Goal: Task Accomplishment & Management: Complete application form

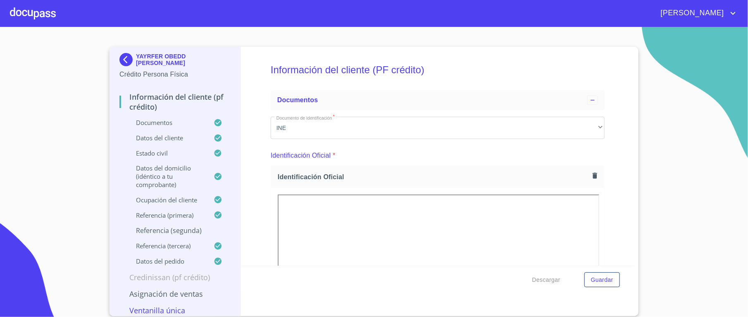
click at [124, 55] on img at bounding box center [127, 59] width 17 height 13
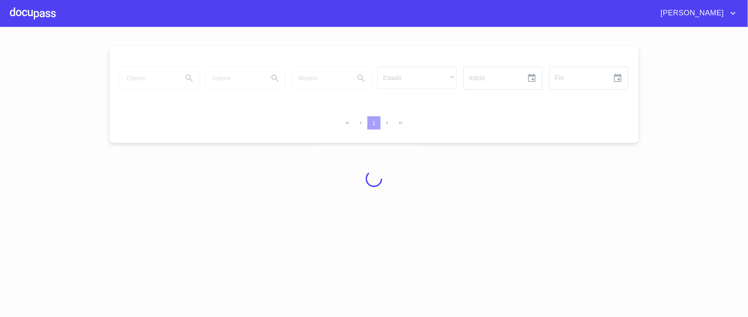
click at [31, 9] on div at bounding box center [33, 13] width 46 height 26
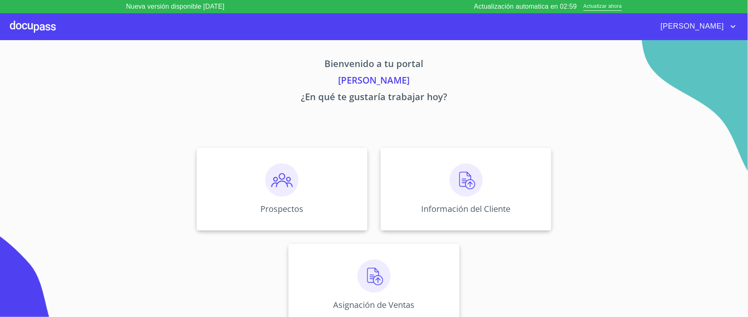
click at [31, 26] on div at bounding box center [33, 26] width 46 height 26
click at [33, 27] on div at bounding box center [33, 26] width 46 height 26
click at [35, 31] on div at bounding box center [33, 26] width 46 height 26
click at [38, 30] on div at bounding box center [33, 26] width 46 height 26
click at [273, 187] on img at bounding box center [281, 179] width 33 height 33
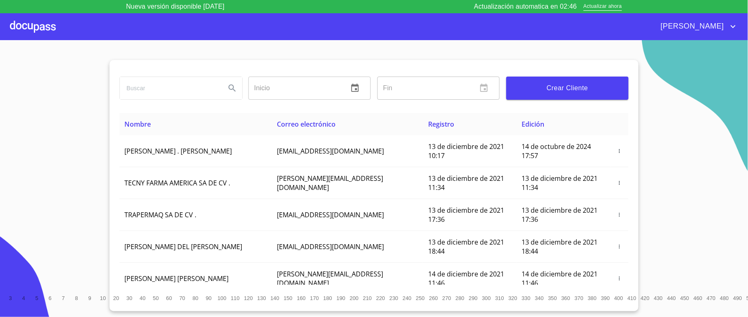
click at [559, 94] on button "Crear Cliente" at bounding box center [567, 87] width 122 height 23
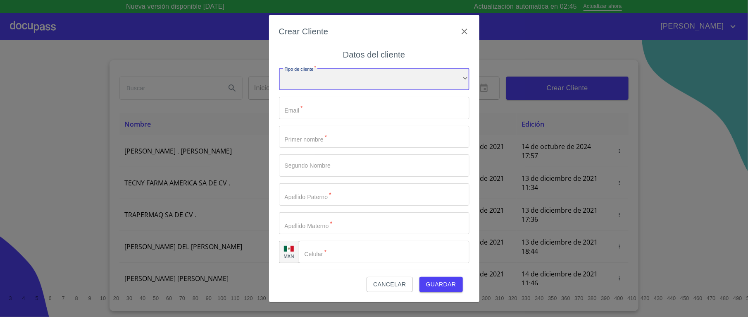
click at [345, 80] on div "​" at bounding box center [374, 79] width 191 height 22
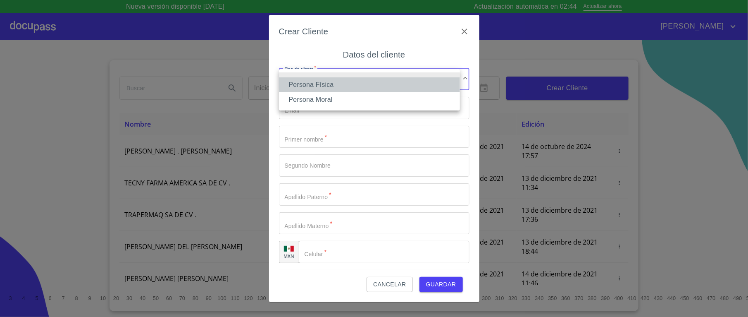
click at [325, 83] on li "Persona Física" at bounding box center [369, 84] width 181 height 15
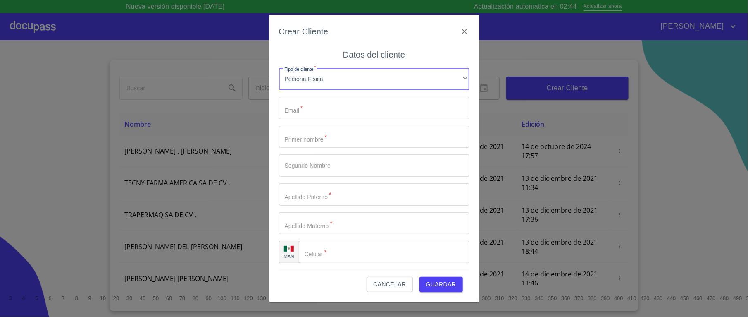
click at [323, 103] on input "Tipo de cliente   *" at bounding box center [374, 108] width 191 height 22
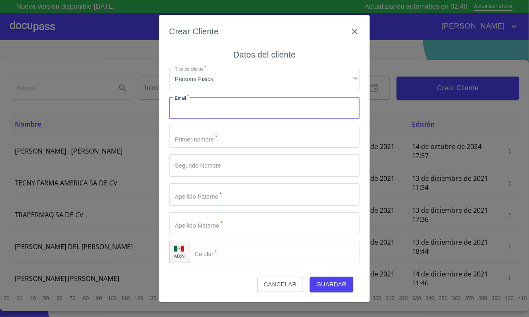
click at [211, 108] on input "Tipo de cliente   *" at bounding box center [264, 108] width 191 height 22
type input "E"
type input "[EMAIL_ADDRESS][DOMAIN_NAME]"
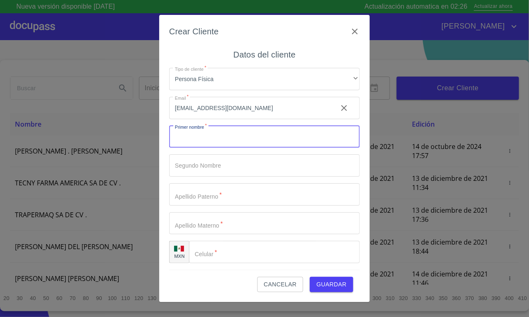
click at [191, 144] on input "Tipo de cliente   *" at bounding box center [264, 137] width 191 height 22
type input "giovana"
click at [204, 159] on input "Tipo de cliente   *" at bounding box center [264, 165] width 191 height 22
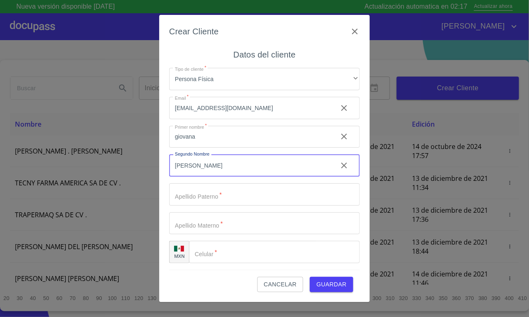
type input "[PERSON_NAME]"
click at [201, 202] on input "Tipo de cliente   *" at bounding box center [264, 194] width 191 height 22
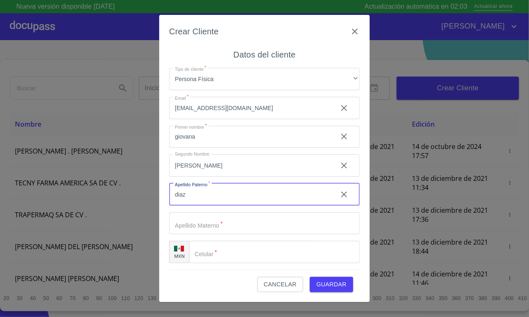
type input "diaz"
click at [193, 229] on input "Tipo de cliente   *" at bounding box center [264, 223] width 191 height 22
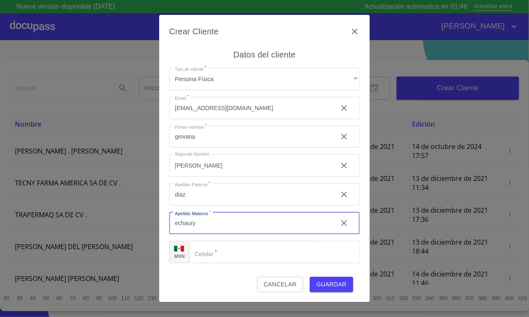
type input "echaury"
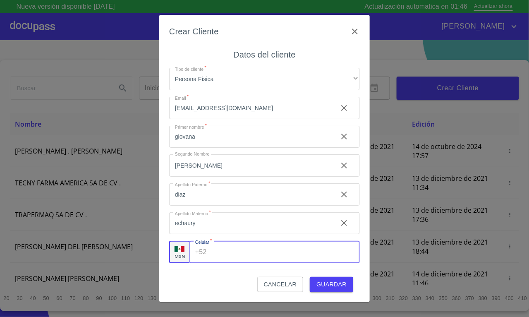
click at [252, 253] on input "Tipo de cliente   *" at bounding box center [285, 252] width 150 height 22
type input "[PHONE_NUMBER]"
click at [335, 285] on span "Guardar" at bounding box center [331, 284] width 30 height 10
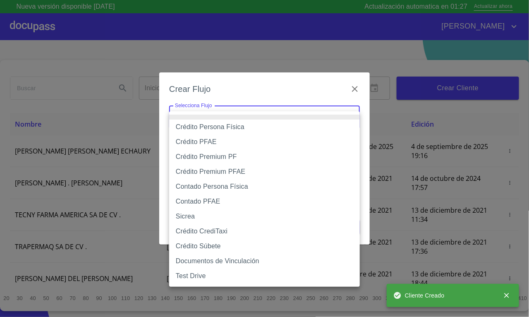
click at [335, 110] on body "Nueva versión disponible [DATE] Actualización automatica en 01:27 Actualizar ah…" at bounding box center [264, 158] width 529 height 317
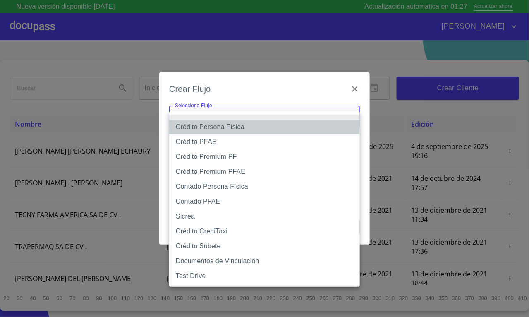
click at [255, 130] on li "Crédito Persona Física" at bounding box center [264, 126] width 191 height 15
type input "61b033e49b8c202ad5bb7912"
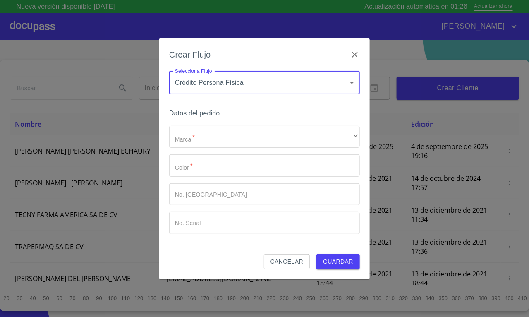
click at [224, 124] on div "Datos del pedido Marca   * ​ ​ Color   * ​ No. Pedido ​ No. Serial ​" at bounding box center [264, 180] width 191 height 147
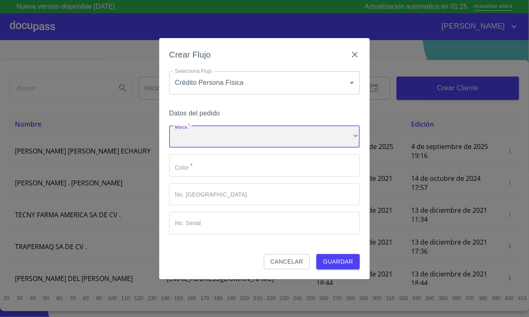
click at [224, 133] on div "​" at bounding box center [264, 137] width 191 height 22
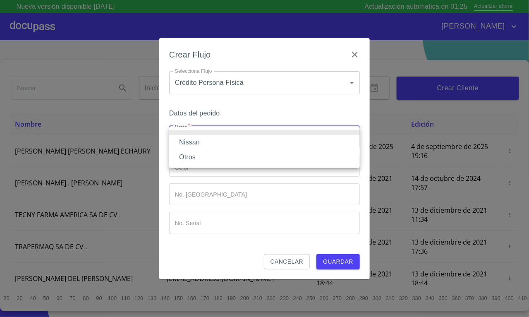
click at [210, 145] on li "Nissan" at bounding box center [264, 142] width 191 height 15
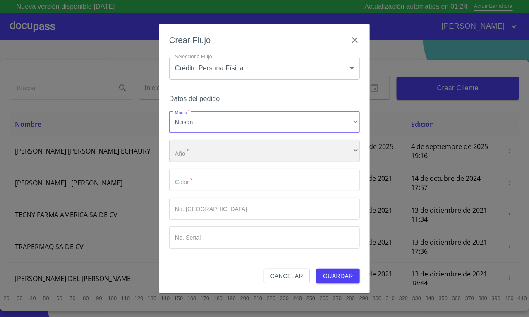
click at [213, 161] on div "​" at bounding box center [264, 151] width 191 height 22
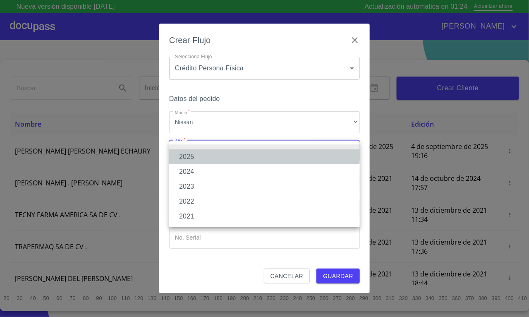
click at [207, 157] on li "2025" at bounding box center [264, 156] width 191 height 15
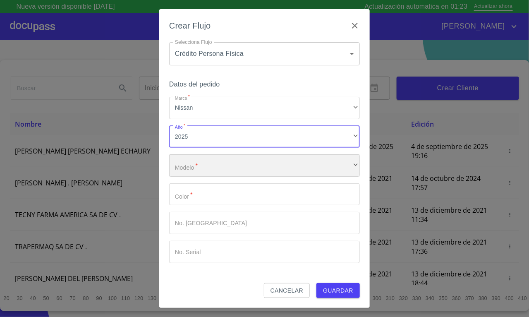
click at [214, 163] on div "​" at bounding box center [264, 165] width 191 height 22
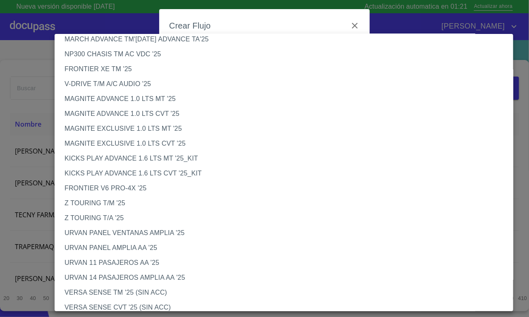
scroll to position [186, 0]
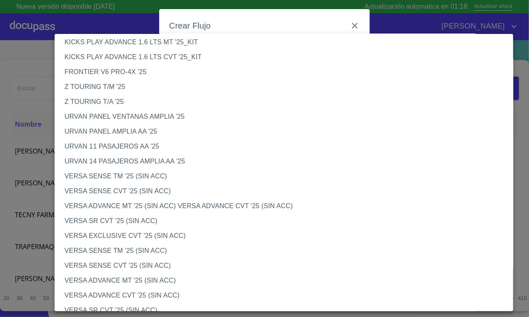
click at [169, 264] on li "VERSA SENSE CVT '25 (SIN ACC)" at bounding box center [288, 265] width 467 height 15
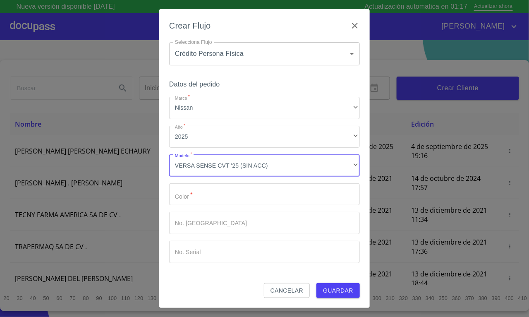
click at [228, 197] on input "Marca   *" at bounding box center [264, 194] width 191 height 22
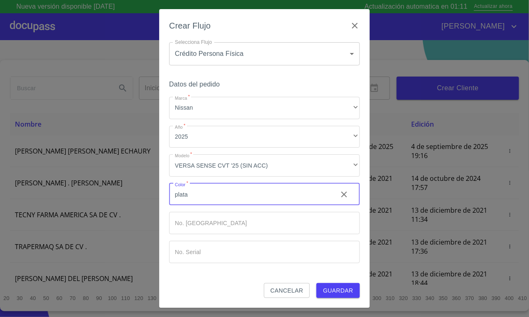
type input "plata"
click at [214, 218] on input "Marca   *" at bounding box center [264, 223] width 191 height 22
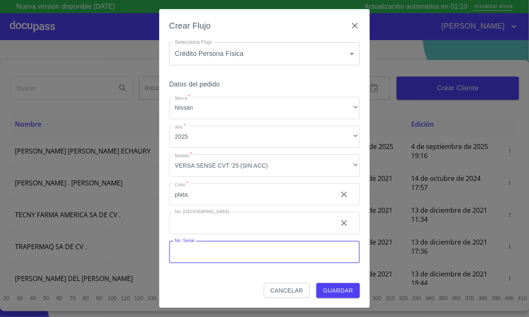
click at [214, 244] on input "Marca   *" at bounding box center [264, 252] width 191 height 22
click at [323, 286] on span "Guardar" at bounding box center [338, 290] width 30 height 10
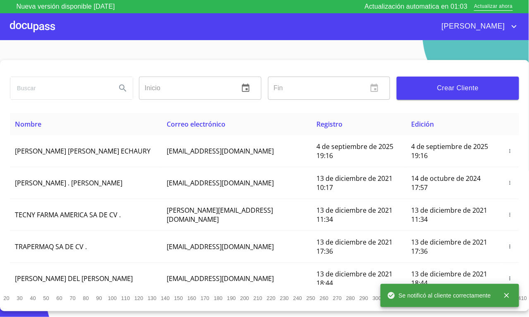
click at [33, 27] on div at bounding box center [32, 26] width 45 height 26
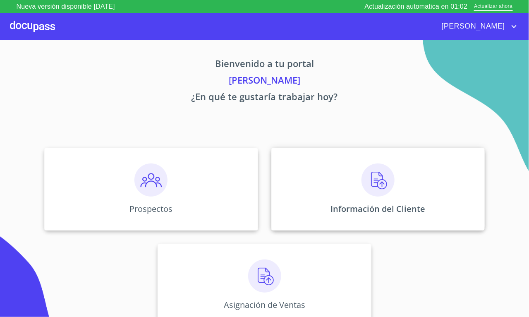
click at [361, 186] on img at bounding box center [377, 179] width 33 height 33
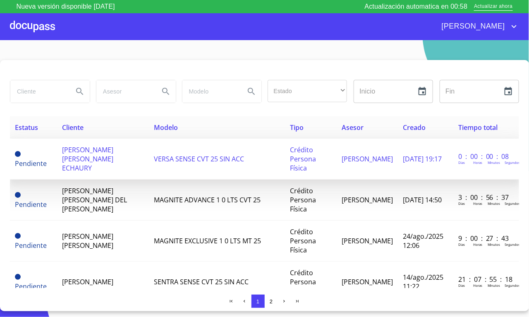
click at [99, 159] on span "[PERSON_NAME] [PERSON_NAME] ECHAURY" at bounding box center [87, 158] width 51 height 27
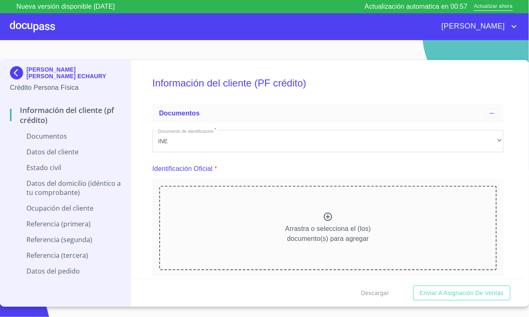
click at [17, 76] on img at bounding box center [18, 72] width 17 height 13
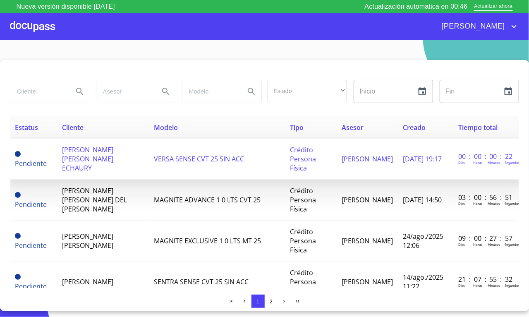
click at [154, 160] on span "VERSA SENSE CVT 25 SIN ACC" at bounding box center [199, 158] width 90 height 9
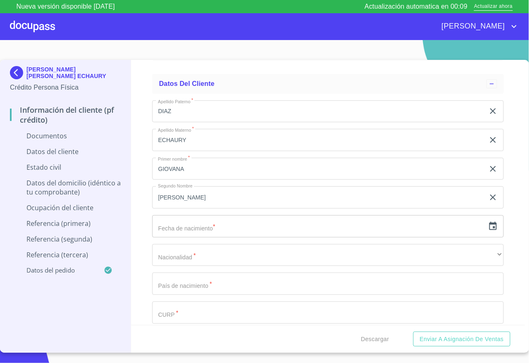
scroll to position [992, 0]
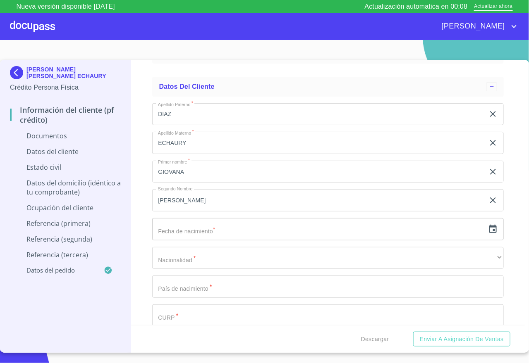
click at [222, 229] on input "text" at bounding box center [318, 229] width 332 height 22
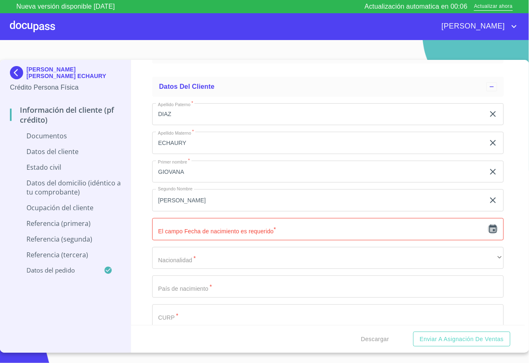
click at [488, 229] on icon "button" at bounding box center [493, 229] width 10 height 10
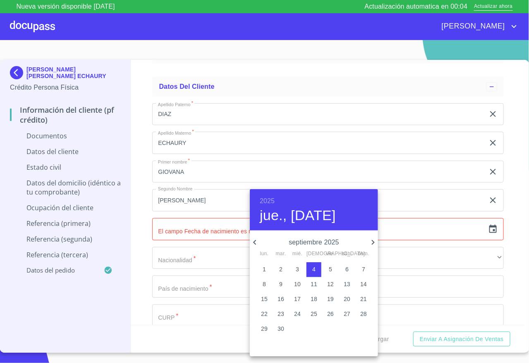
click at [264, 198] on h6 "2025" at bounding box center [267, 201] width 15 height 12
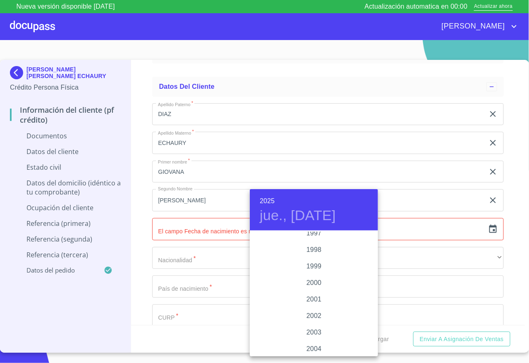
scroll to position [1169, 0]
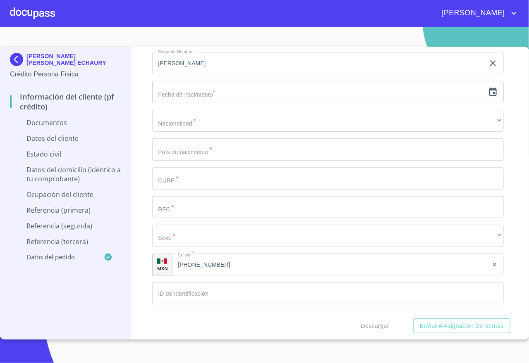
scroll to position [1054, 0]
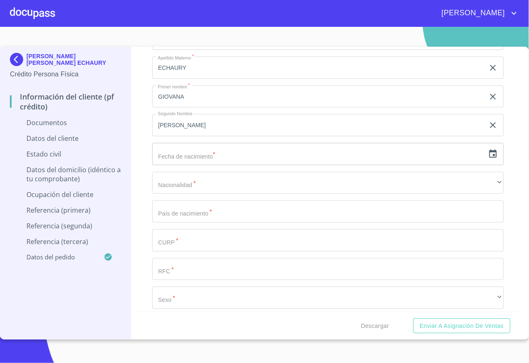
click at [488, 157] on icon "button" at bounding box center [493, 154] width 10 height 10
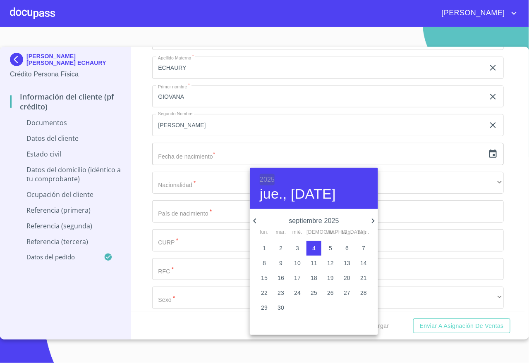
click at [268, 178] on h6 "2025" at bounding box center [267, 180] width 15 height 12
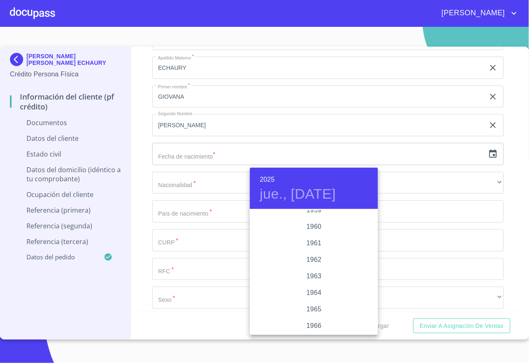
scroll to position [549, 0]
click at [314, 249] on div "1960" at bounding box center [314, 248] width 128 height 17
type input "4 de sep. de 1960"
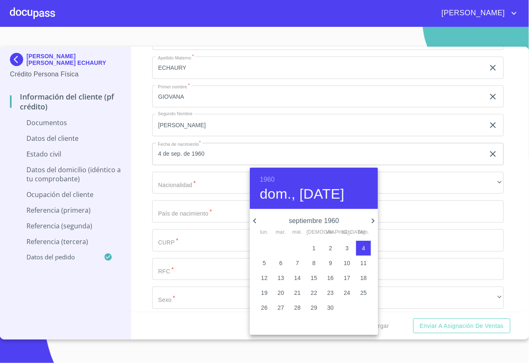
click at [174, 183] on div at bounding box center [264, 181] width 529 height 363
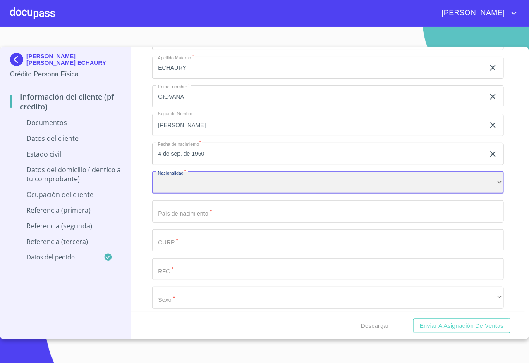
click at [191, 186] on div "​" at bounding box center [327, 183] width 351 height 22
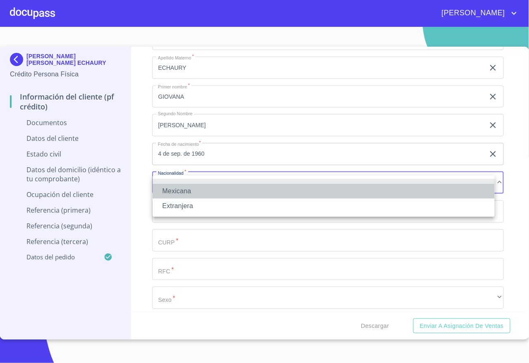
click at [201, 190] on li "Mexicana" at bounding box center [323, 191] width 342 height 15
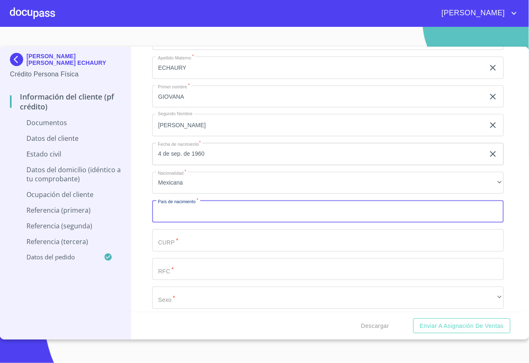
click at [198, 220] on input "Documento de identificación   *" at bounding box center [327, 211] width 351 height 22
click at [212, 218] on input "Documento de identificación   *" at bounding box center [327, 211] width 351 height 22
type input "mexico"
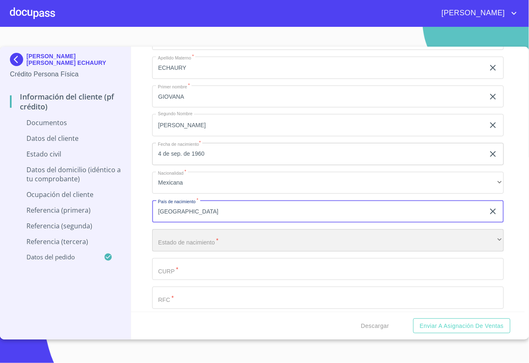
click at [193, 242] on div "​" at bounding box center [327, 240] width 351 height 22
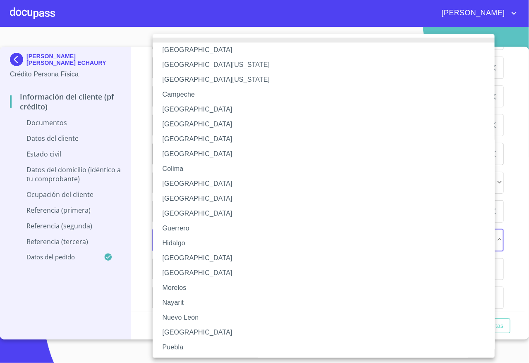
click at [190, 262] on li "[GEOGRAPHIC_DATA]" at bounding box center [327, 258] width 351 height 15
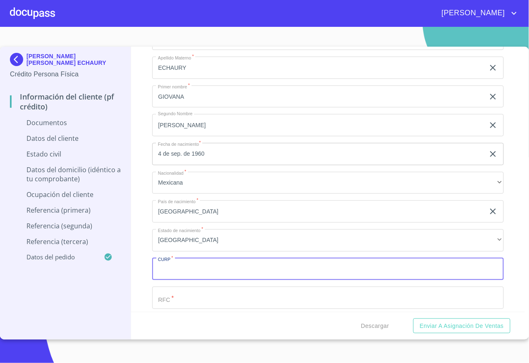
click at [192, 267] on input "Documento de identificación   *" at bounding box center [327, 269] width 351 height 22
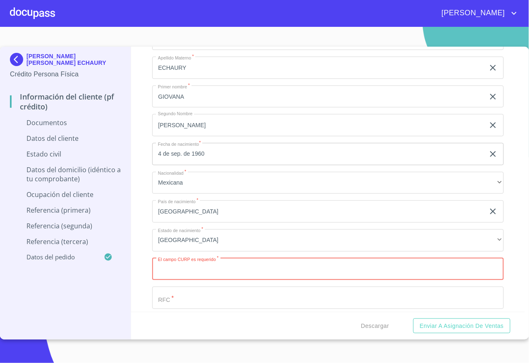
scroll to position [1116, 0]
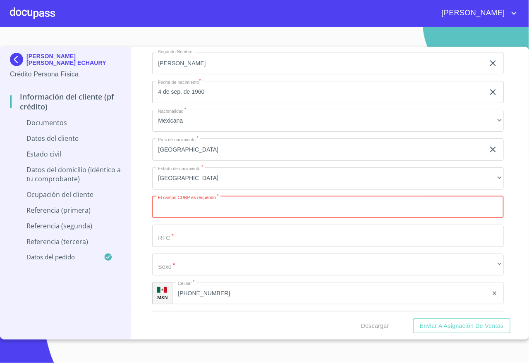
click at [192, 243] on input "Documento de identificación   *" at bounding box center [327, 236] width 351 height 22
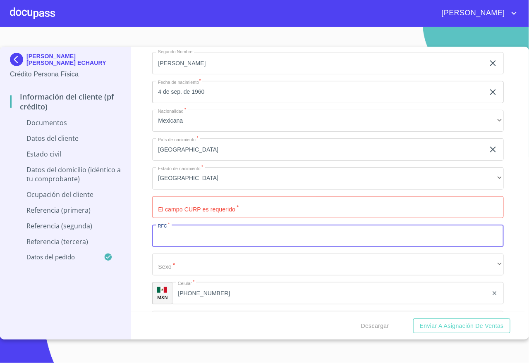
paste input "DIEG9004304D1"
type input "DIEG9004304D1"
click at [201, 214] on input "Documento de identificación   *" at bounding box center [327, 207] width 351 height 22
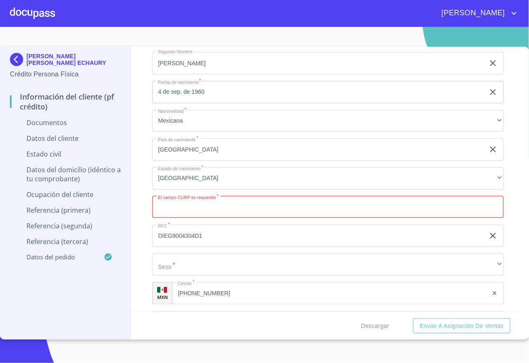
paste input "DIEG9004304D1"
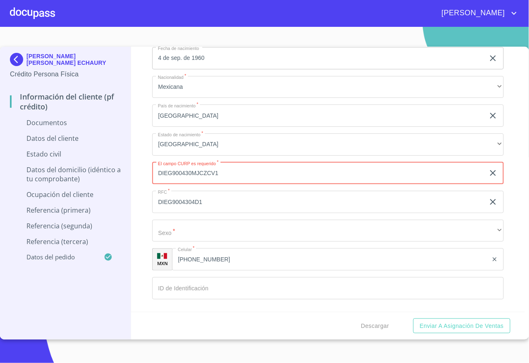
scroll to position [1178, 0]
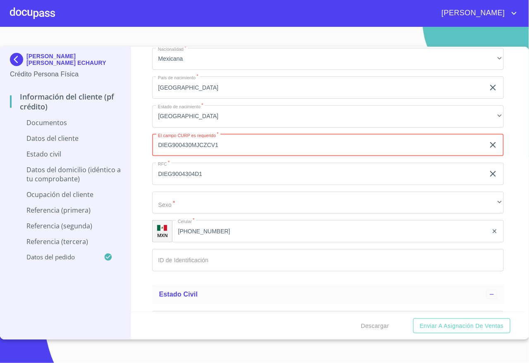
type input "DIEG900430MJCZCV1"
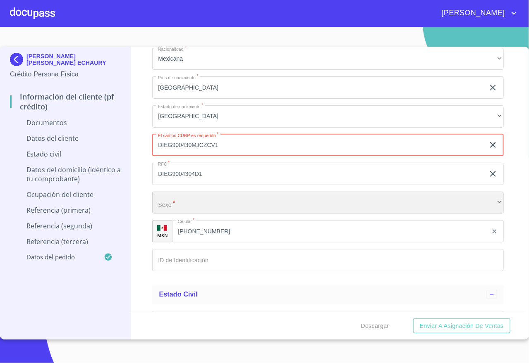
click at [202, 202] on div "​" at bounding box center [327, 203] width 351 height 22
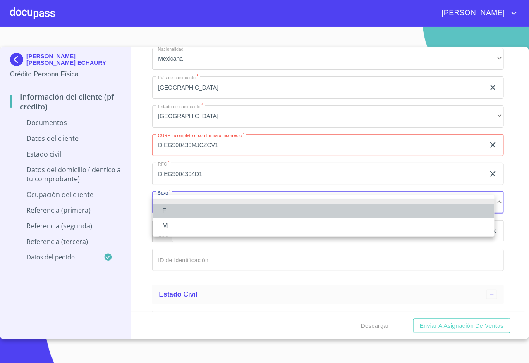
click at [180, 211] on li "F" at bounding box center [323, 211] width 342 height 15
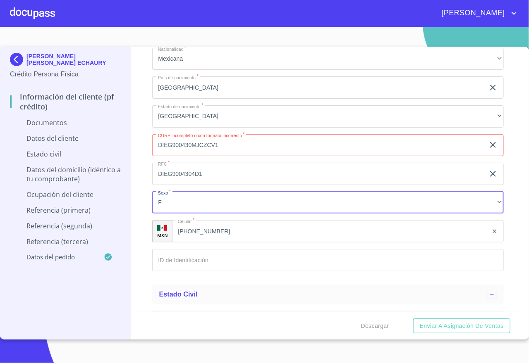
click at [201, 264] on input "Documento de identificación   *" at bounding box center [327, 260] width 351 height 22
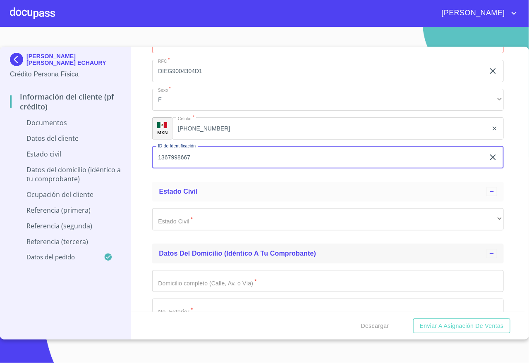
scroll to position [1302, 0]
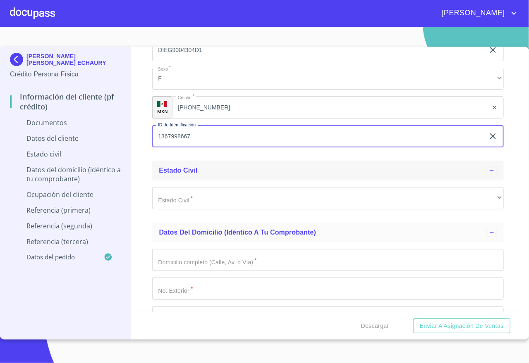
type input "1367998667"
click at [234, 176] on div "Estado Civil" at bounding box center [322, 171] width 327 height 10
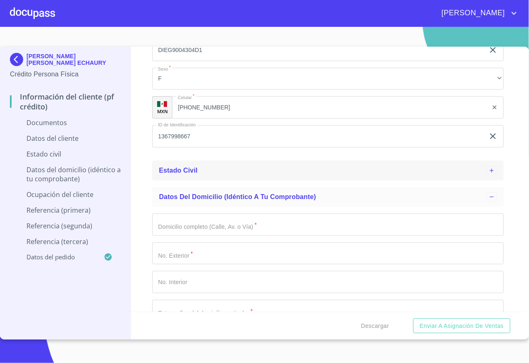
click at [239, 174] on div "Estado Civil" at bounding box center [322, 171] width 327 height 10
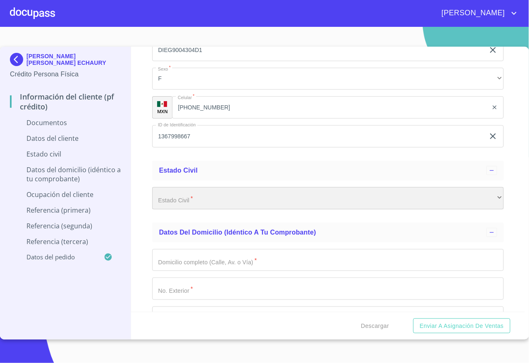
click at [211, 205] on div "​" at bounding box center [327, 198] width 351 height 22
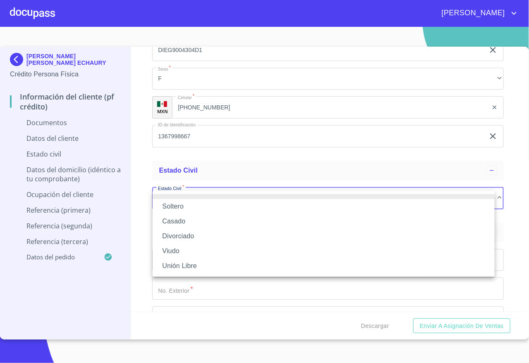
click at [192, 267] on li "Unión Libre" at bounding box center [323, 266] width 342 height 15
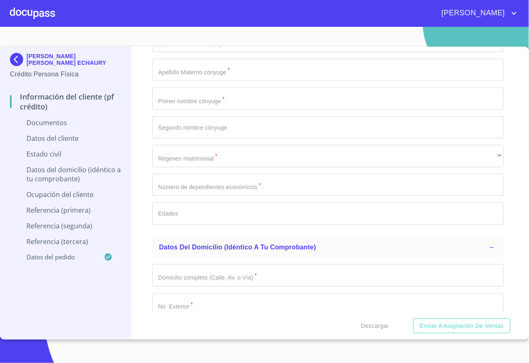
scroll to position [1426, 0]
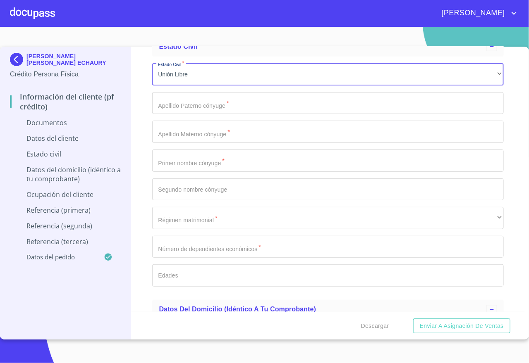
click at [203, 114] on input "Documento de identificación   *" at bounding box center [327, 103] width 351 height 22
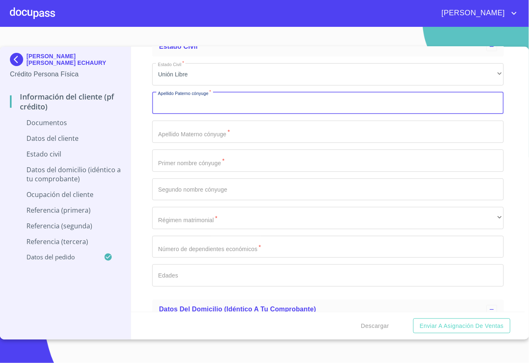
click at [213, 168] on input "Documento de identificación   *" at bounding box center [327, 161] width 351 height 22
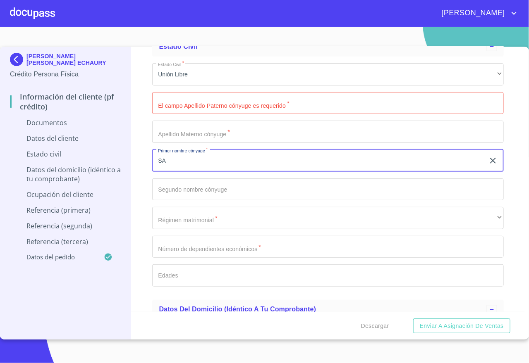
type input "S"
type input "salvador"
click at [212, 196] on input "Documento de identificación   *" at bounding box center [327, 190] width 351 height 22
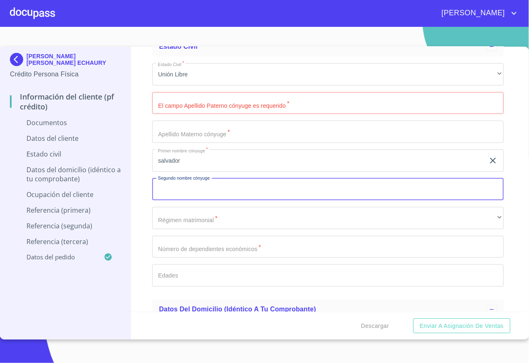
click at [198, 103] on input "Documento de identificación   *" at bounding box center [327, 103] width 351 height 22
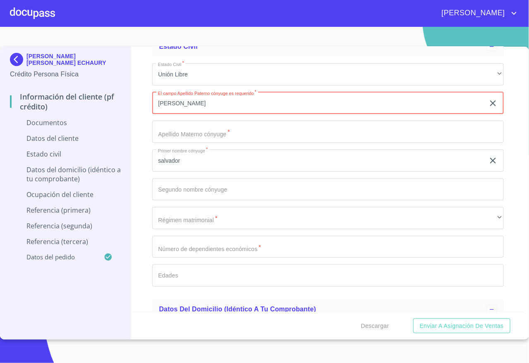
type input "carrillo"
click at [211, 131] on input "Documento de identificación   *" at bounding box center [327, 132] width 351 height 22
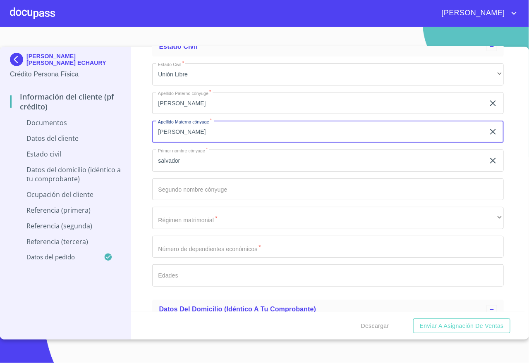
type input "villegas"
click at [216, 193] on input "Documento de identificación   *" at bounding box center [327, 190] width 351 height 22
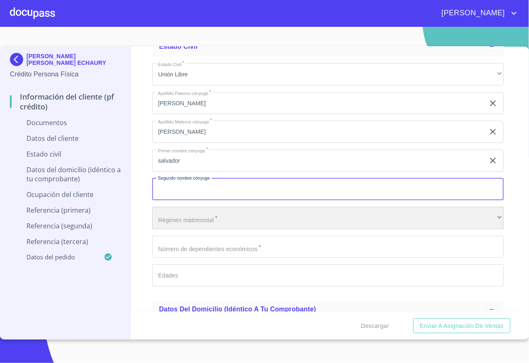
click at [214, 215] on div "​" at bounding box center [327, 218] width 351 height 22
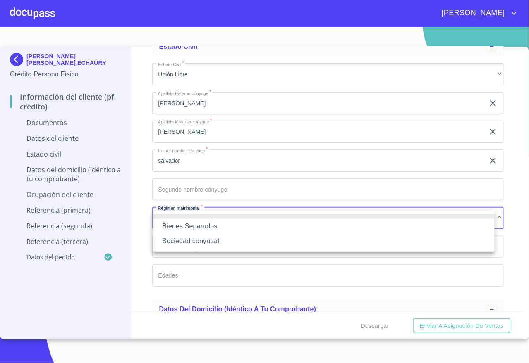
click at [217, 229] on li "Bienes Separados" at bounding box center [323, 226] width 342 height 15
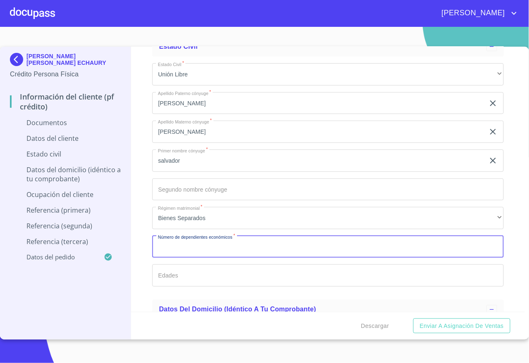
click at [190, 252] on input "Documento de identificación   *" at bounding box center [327, 247] width 351 height 22
type input "0"
click at [198, 271] on input "Documento de identificación   *" at bounding box center [327, 275] width 351 height 22
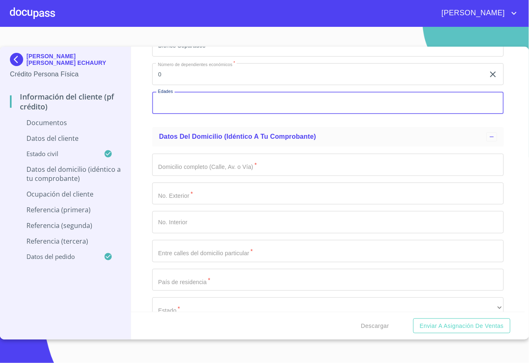
scroll to position [1612, 0]
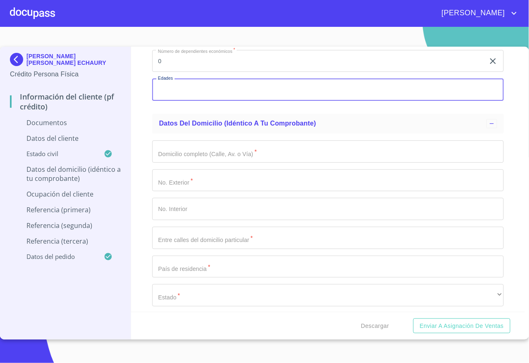
click at [222, 163] on input "Documento de identificación   *" at bounding box center [327, 152] width 351 height 22
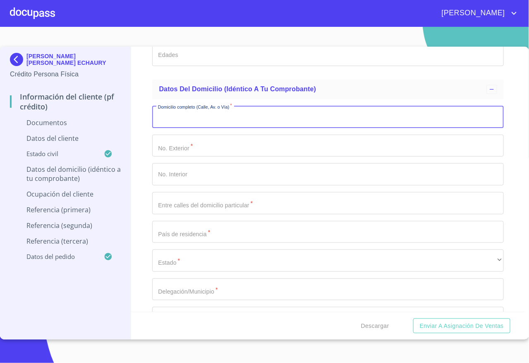
scroll to position [1674, 0]
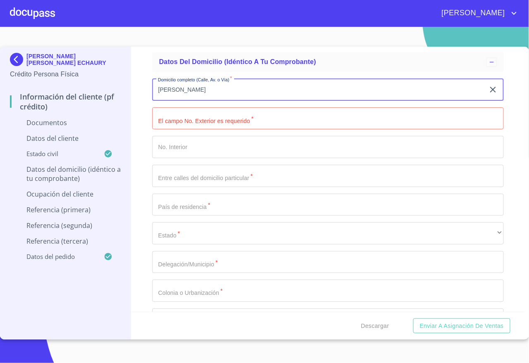
click at [205, 100] on input "[PERSON_NAME]" at bounding box center [318, 90] width 332 height 22
type input "G"
type input "g"
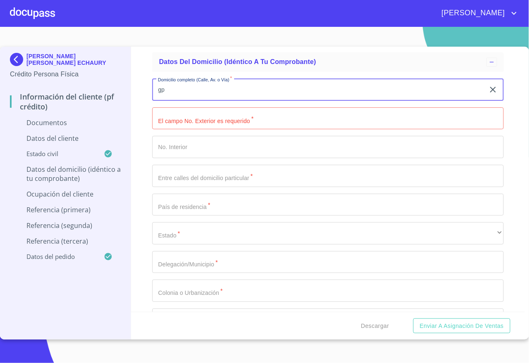
type input "g"
type input "gonzalez gallo"
click at [201, 123] on input "Documento de identificación   *" at bounding box center [327, 118] width 351 height 22
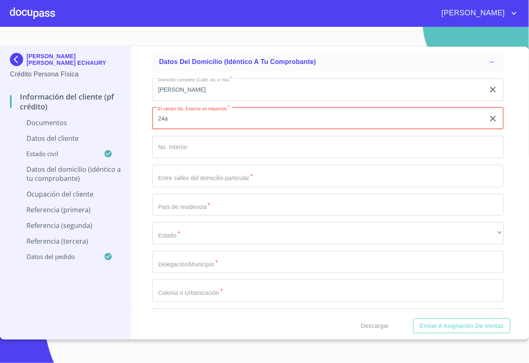
type input "24a"
click at [202, 152] on input "Documento de identificación   *" at bounding box center [327, 147] width 351 height 22
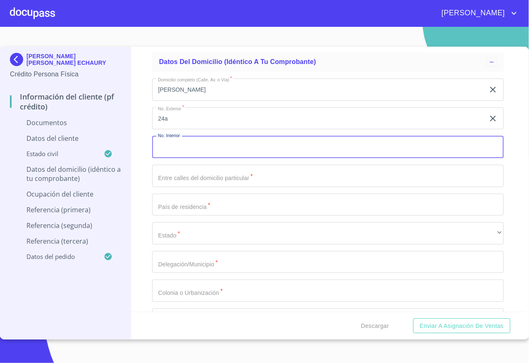
click at [199, 176] on input "Documento de identificación   *" at bounding box center [327, 176] width 351 height 22
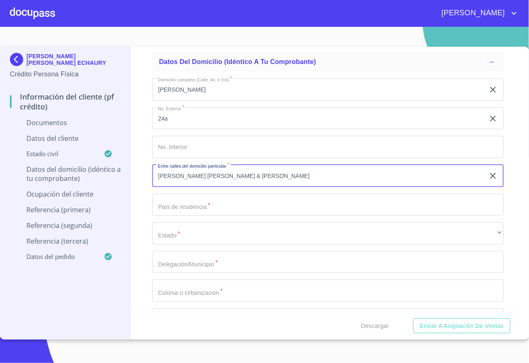
type input "emiliano zapata & morelos"
click at [196, 206] on input "Documento de identificación   *" at bounding box center [327, 205] width 351 height 22
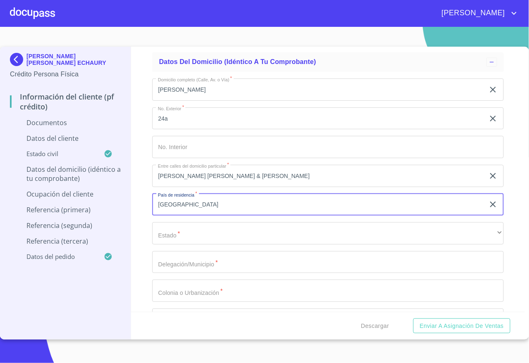
type input "mexico"
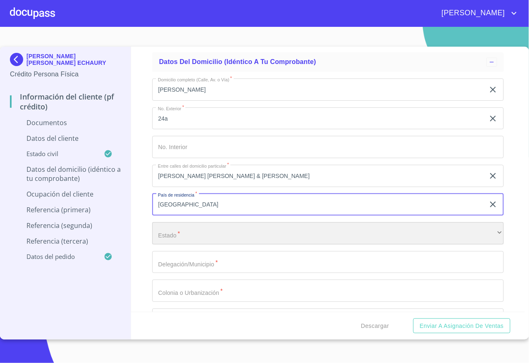
click at [180, 237] on div "​" at bounding box center [327, 233] width 351 height 22
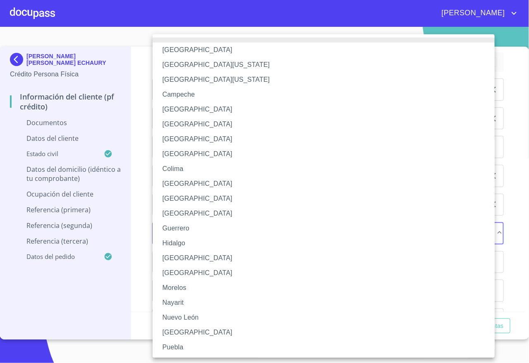
click at [194, 257] on li "[GEOGRAPHIC_DATA]" at bounding box center [327, 258] width 351 height 15
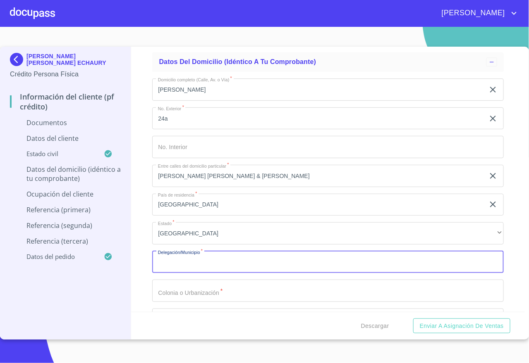
click at [198, 273] on input "Documento de identificación   *" at bounding box center [327, 262] width 351 height 22
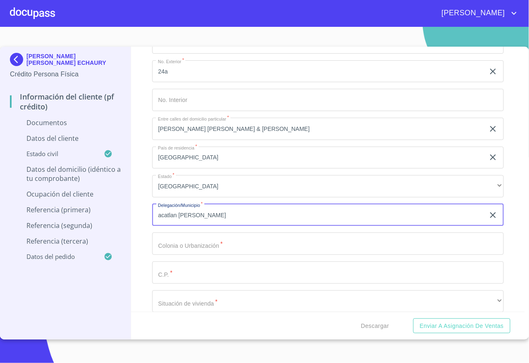
scroll to position [1798, 0]
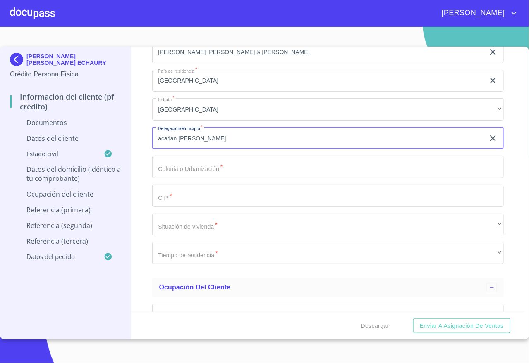
type input "acatlan de juarez"
click at [200, 172] on input "Documento de identificación   *" at bounding box center [327, 167] width 351 height 22
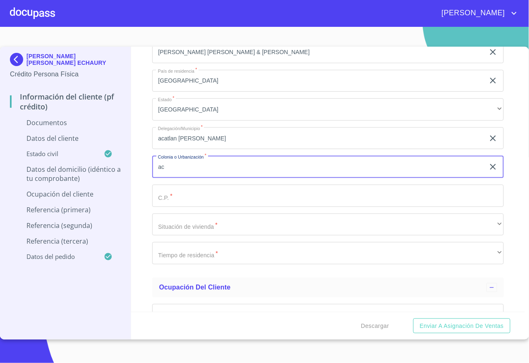
type input "a"
type input "acatlan de juarez"
click at [188, 191] on input "Documento de identificación   *" at bounding box center [327, 196] width 351 height 22
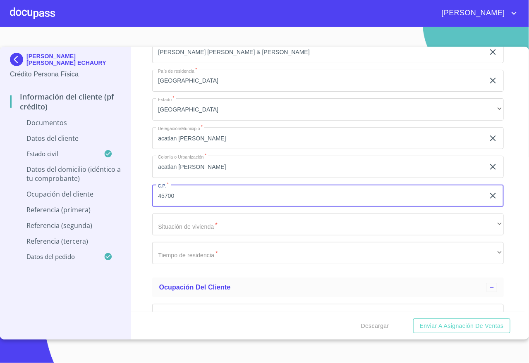
type input "45700"
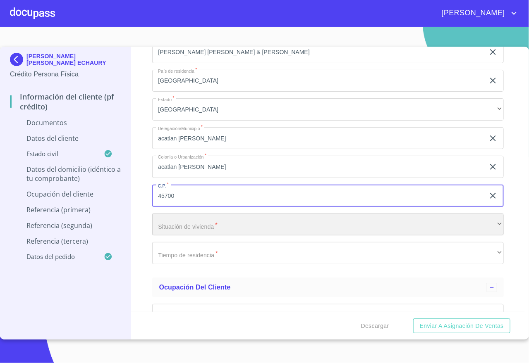
click at [187, 228] on div "​" at bounding box center [327, 225] width 351 height 22
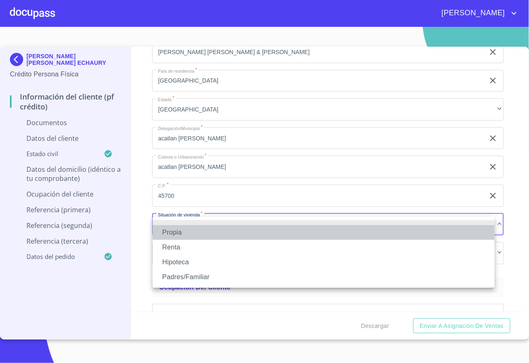
click at [188, 235] on li "Propia" at bounding box center [323, 232] width 342 height 15
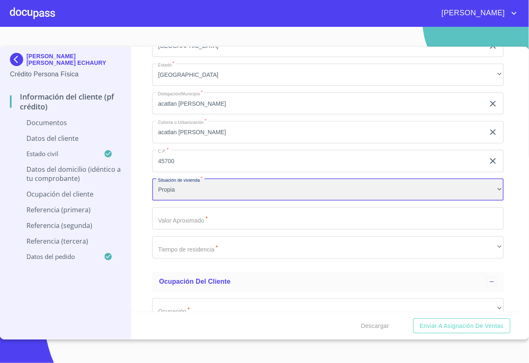
scroll to position [1860, 0]
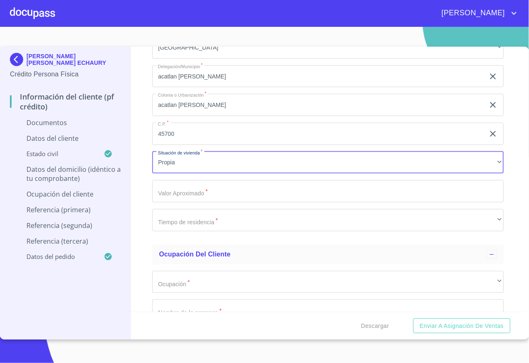
click at [196, 201] on input "Documento de identificación   *" at bounding box center [327, 191] width 351 height 22
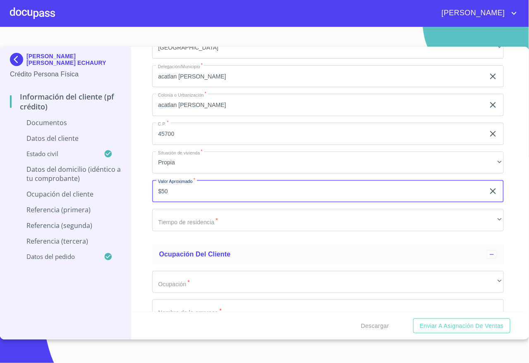
type input "$5"
type input "$4,000,000"
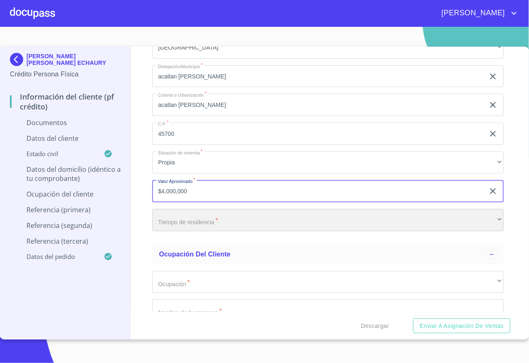
click at [203, 222] on div "​" at bounding box center [327, 220] width 351 height 22
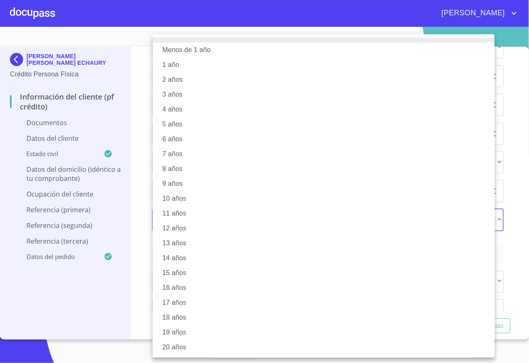
click at [193, 274] on li "15 años" at bounding box center [327, 273] width 351 height 15
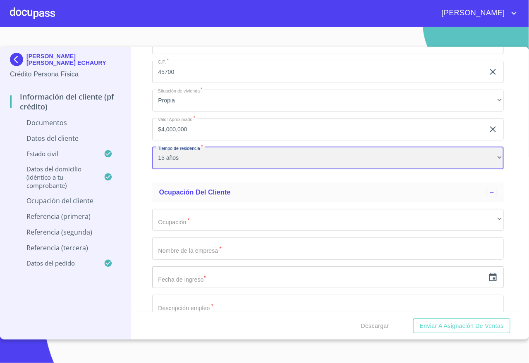
scroll to position [1984, 0]
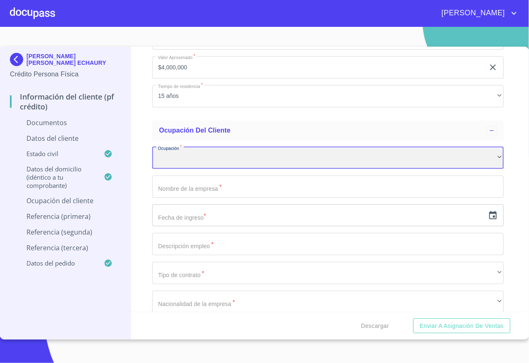
click at [196, 155] on div "​" at bounding box center [327, 158] width 351 height 22
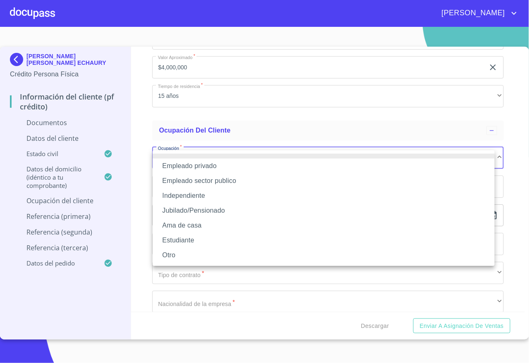
click at [203, 165] on li "Empleado privado" at bounding box center [323, 166] width 342 height 15
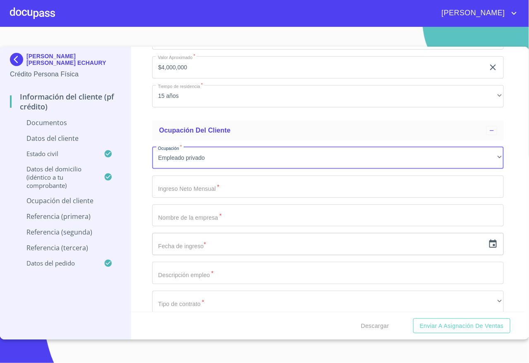
click at [210, 193] on input "Documento de identificación   *" at bounding box center [327, 187] width 351 height 22
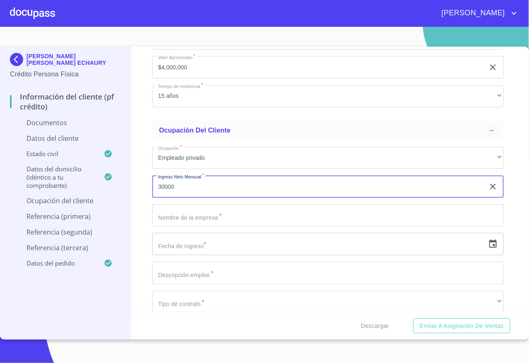
type input "30000"
click at [224, 217] on input "Documento de identificación   *" at bounding box center [327, 216] width 351 height 22
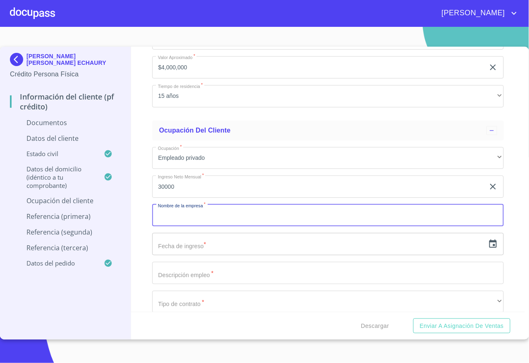
type input "e"
type input "R"
type input "reposteria echaury"
click at [212, 245] on input "text" at bounding box center [318, 244] width 332 height 22
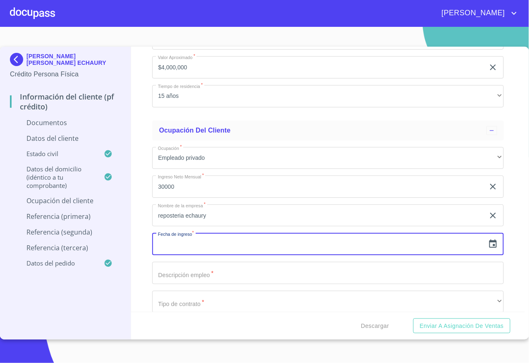
click at [488, 242] on icon "button" at bounding box center [493, 244] width 10 height 10
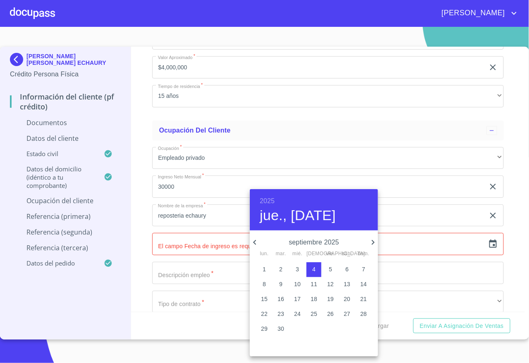
click at [263, 198] on h6 "2025" at bounding box center [267, 201] width 15 height 12
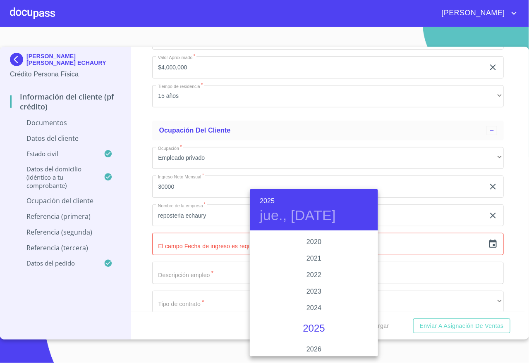
scroll to position [1541, 0]
click at [310, 252] on div "2019" at bounding box center [314, 253] width 128 height 17
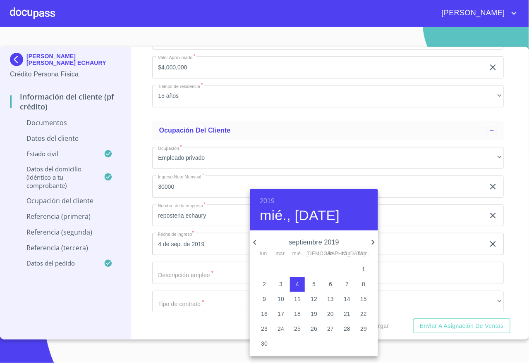
click at [363, 268] on p "1" at bounding box center [363, 269] width 3 height 8
type input "1 de sep. de 2019"
click at [146, 227] on div at bounding box center [264, 181] width 529 height 363
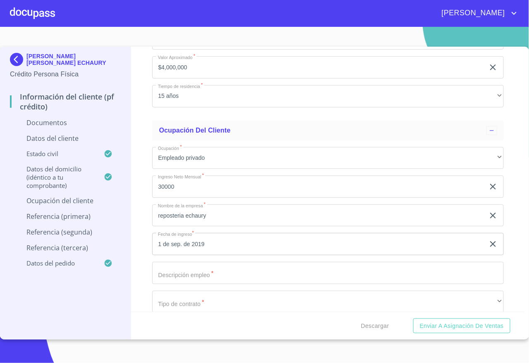
scroll to position [2046, 0]
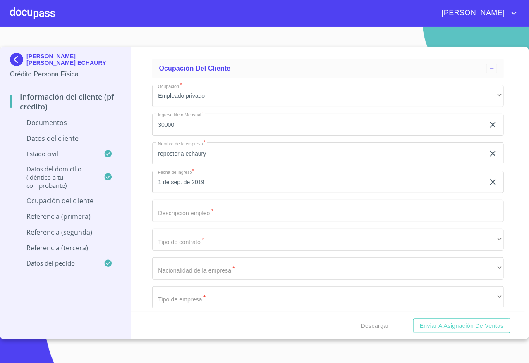
click at [220, 214] on input "Documento de identificación   *" at bounding box center [327, 211] width 351 height 22
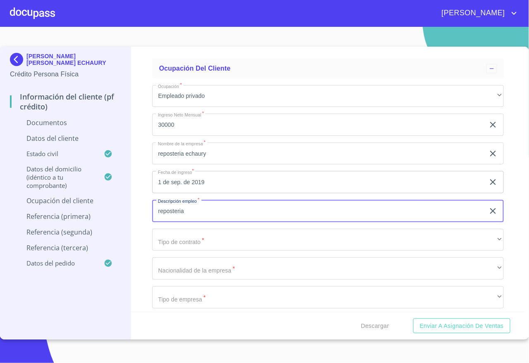
type input "reposteria"
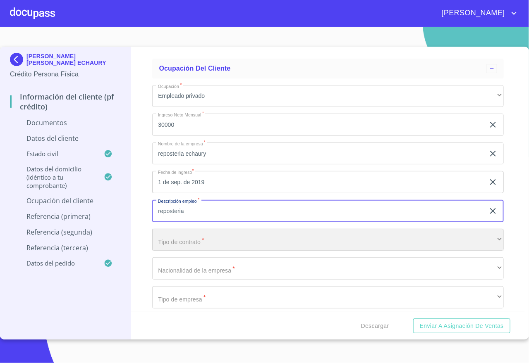
click at [205, 243] on div "​" at bounding box center [327, 240] width 351 height 22
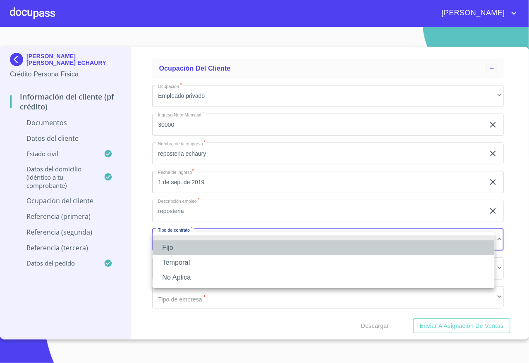
click at [195, 245] on li "Fijo" at bounding box center [323, 248] width 342 height 15
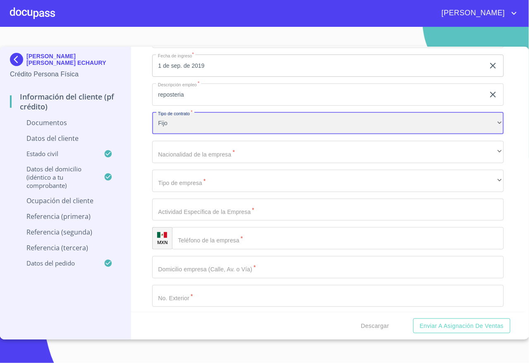
scroll to position [2170, 0]
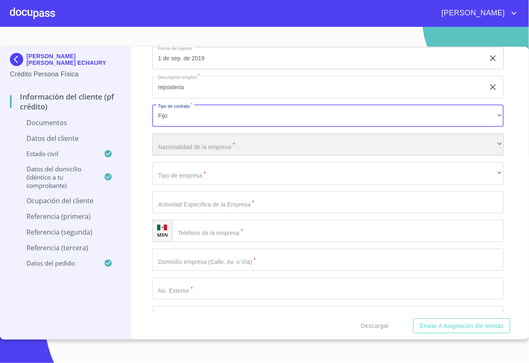
click at [202, 150] on div "​" at bounding box center [327, 144] width 351 height 22
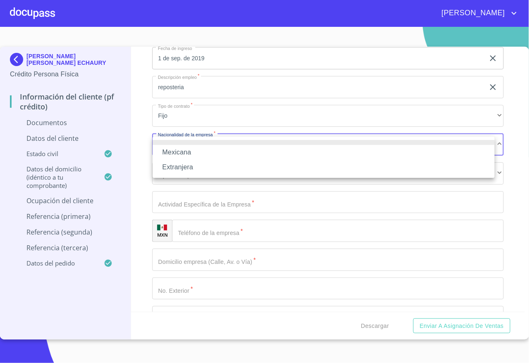
click at [190, 154] on li "Mexicana" at bounding box center [323, 152] width 342 height 15
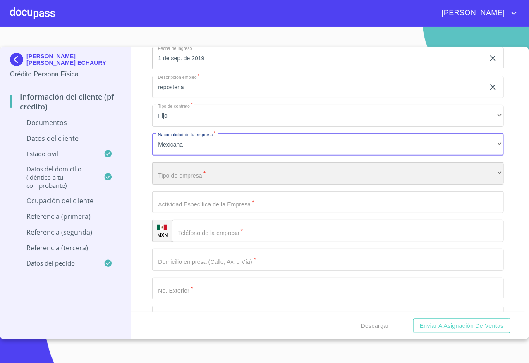
click at [198, 179] on div "​" at bounding box center [327, 173] width 351 height 22
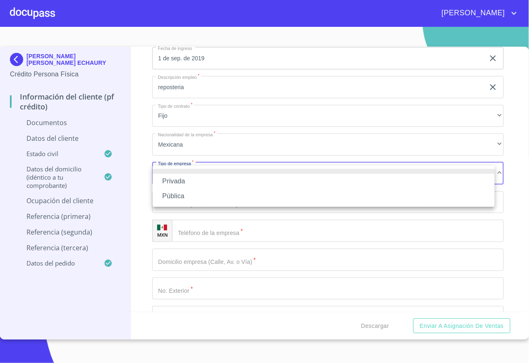
click at [189, 181] on li "Privada" at bounding box center [323, 181] width 342 height 15
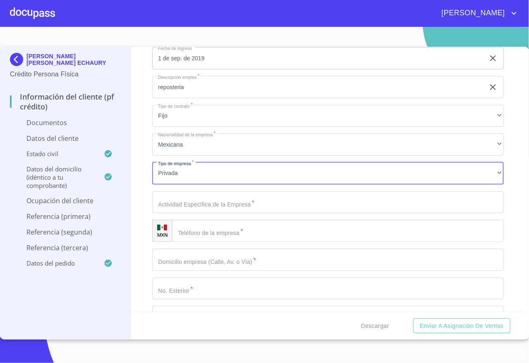
click at [190, 201] on input "Documento de identificación   *" at bounding box center [327, 202] width 351 height 22
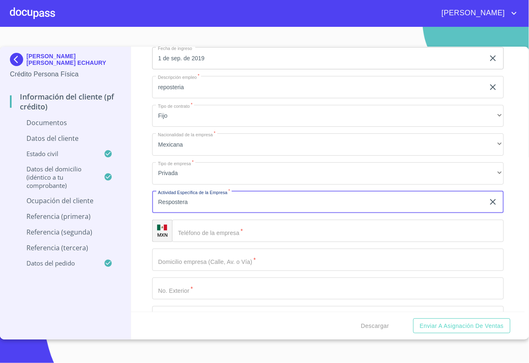
type input "Respostera"
click at [226, 238] on input "Documento de identificación   *" at bounding box center [337, 231] width 331 height 22
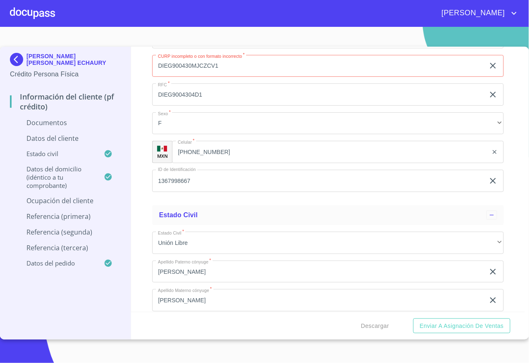
scroll to position [1240, 0]
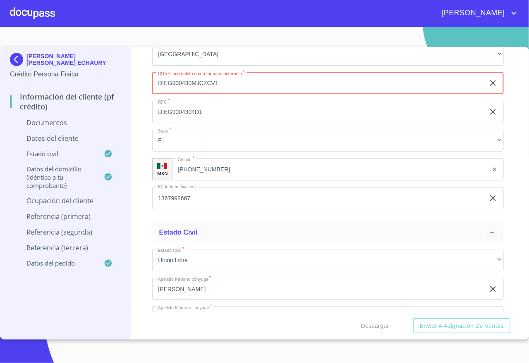
click at [235, 86] on input "DIEG900430MJCZCV1" at bounding box center [318, 83] width 332 height 22
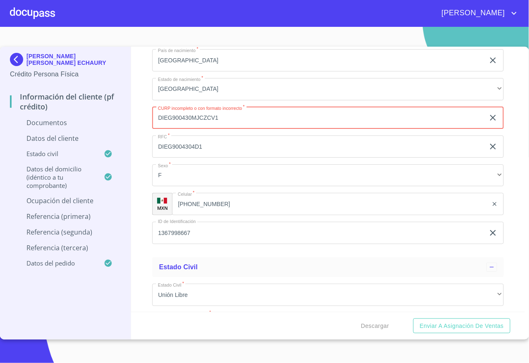
scroll to position [1178, 0]
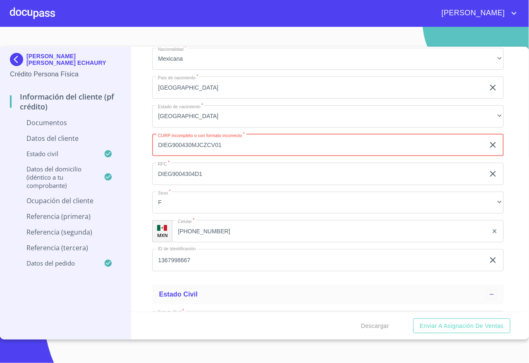
type input "DIEG900430MJCZCV01"
click at [257, 172] on input "DIEG9004304D1" at bounding box center [318, 174] width 332 height 22
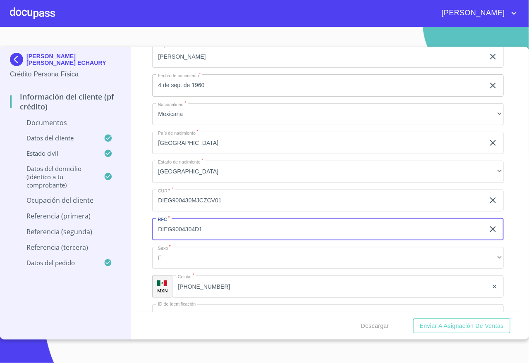
scroll to position [1116, 0]
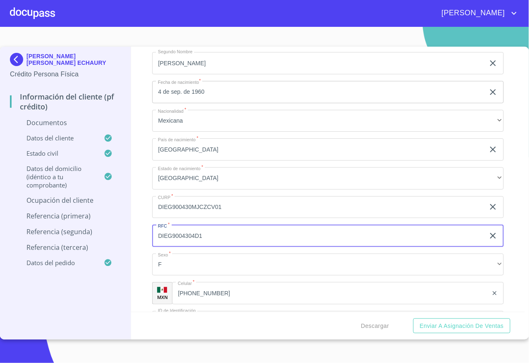
click at [208, 294] on input "[PHONE_NUMBER]" at bounding box center [329, 293] width 315 height 22
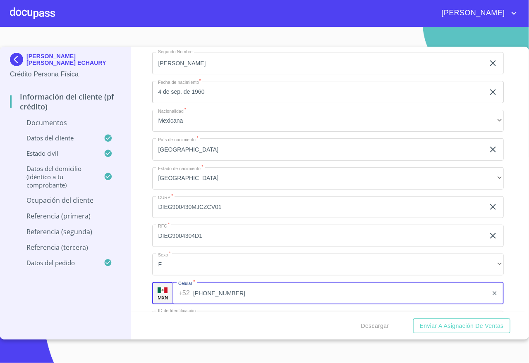
click at [208, 294] on input "[PHONE_NUMBER]" at bounding box center [340, 293] width 295 height 22
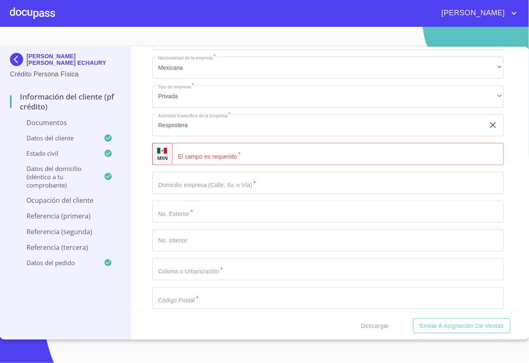
scroll to position [2108, 0]
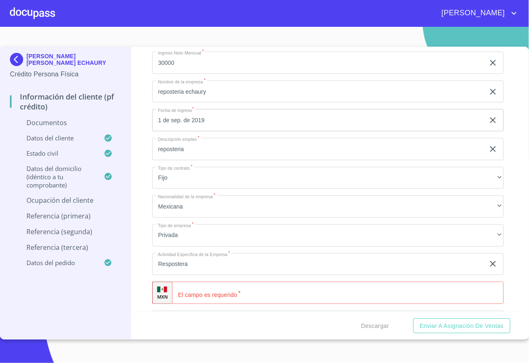
click at [227, 295] on input "Documento de identificación   *" at bounding box center [337, 293] width 331 height 22
paste input "[PHONE_NUMBER]"
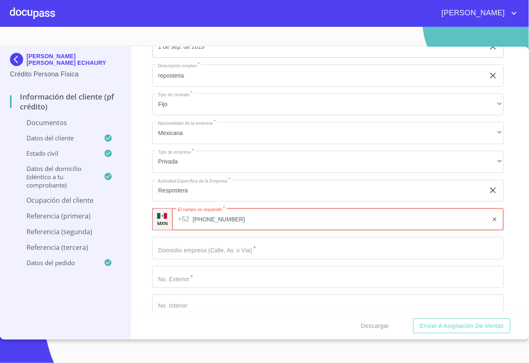
scroll to position [2231, 0]
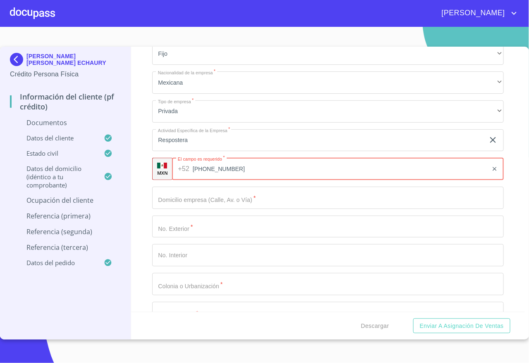
type input "[PHONE_NUMBER]"
click at [222, 207] on input "Documento de identificación   *" at bounding box center [327, 198] width 351 height 22
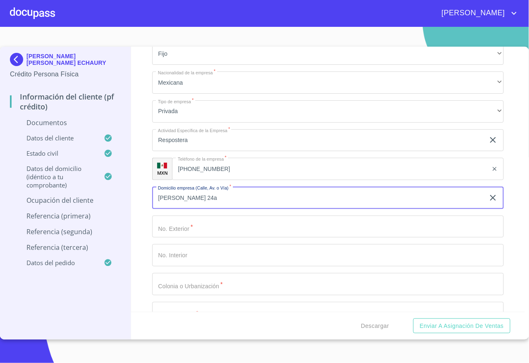
click at [176, 221] on input "Documento de identificación   *" at bounding box center [327, 227] width 351 height 22
click at [225, 198] on input "gonzalez gallo 24a" at bounding box center [318, 198] width 332 height 22
type input "gonzalez gallo"
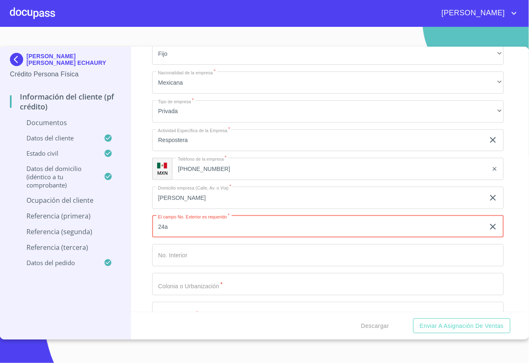
type input "24a"
click at [195, 262] on input "Documento de identificación   *" at bounding box center [327, 255] width 351 height 22
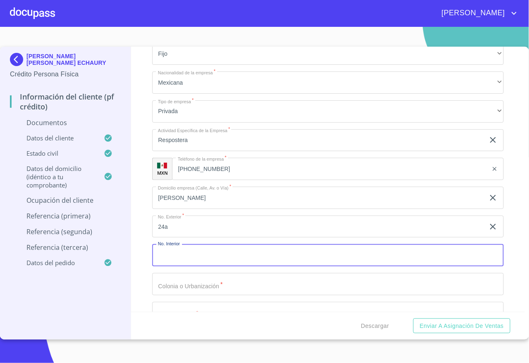
scroll to position [2293, 0]
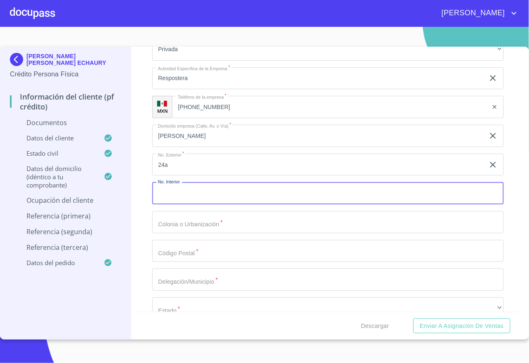
click at [208, 223] on input "Documento de identificación   *" at bounding box center [327, 222] width 351 height 22
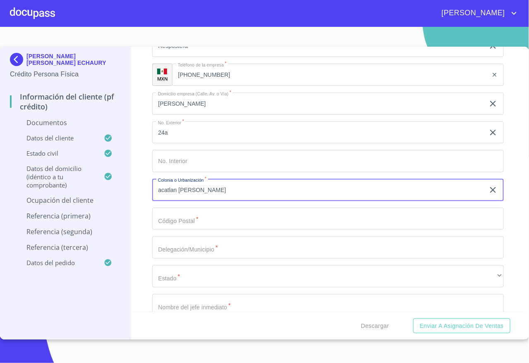
scroll to position [2355, 0]
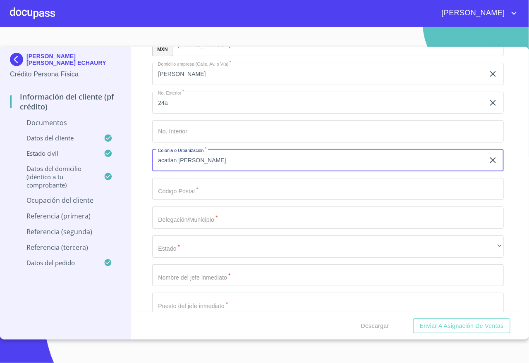
type input "acatlan de juarez"
click at [219, 193] on input "Documento de identificación   *" at bounding box center [327, 189] width 351 height 22
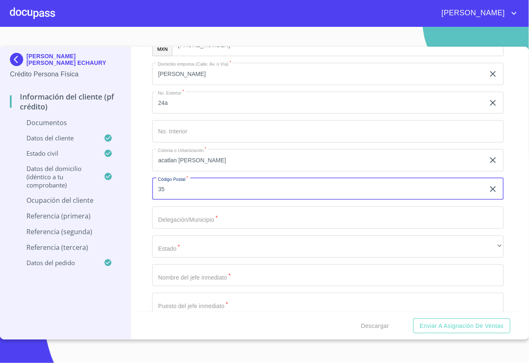
type input "3"
type input "45700"
click at [210, 219] on input "Documento de identificación   *" at bounding box center [327, 218] width 351 height 22
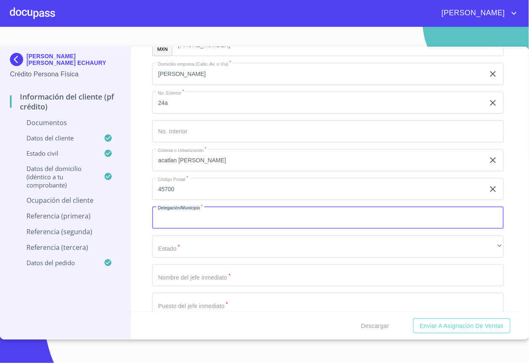
type input "c"
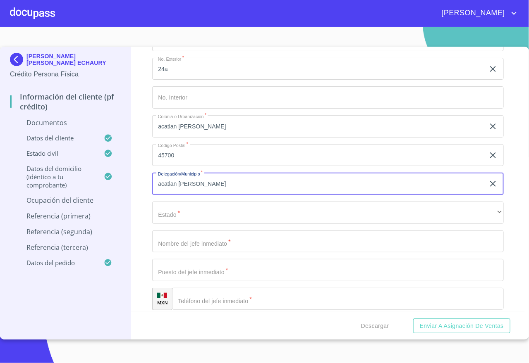
scroll to position [2417, 0]
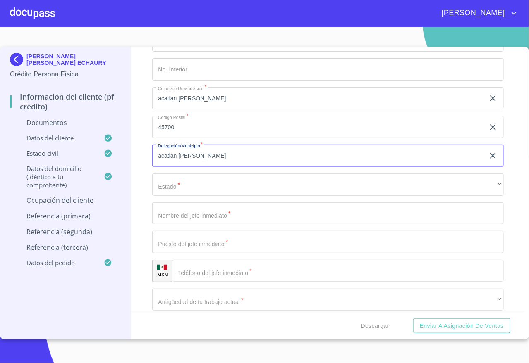
type input "acatlan de juarez"
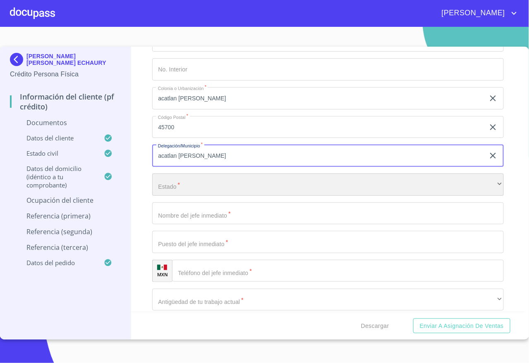
click at [198, 185] on div "​" at bounding box center [327, 185] width 351 height 22
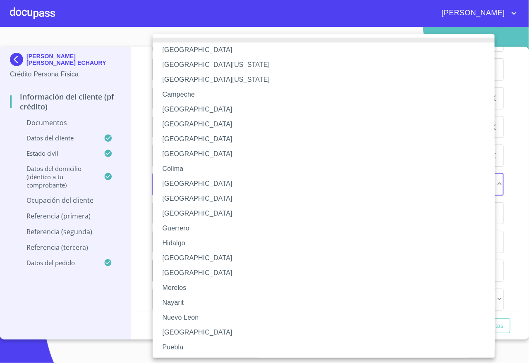
click at [186, 253] on li "[GEOGRAPHIC_DATA]" at bounding box center [327, 258] width 351 height 15
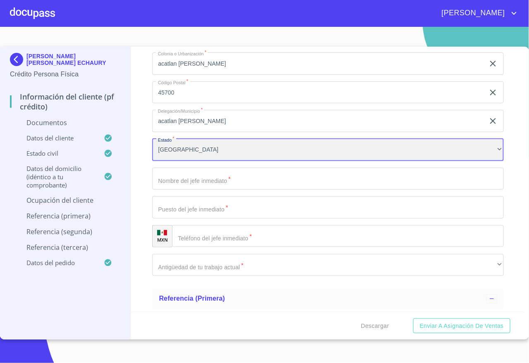
scroll to position [2479, 0]
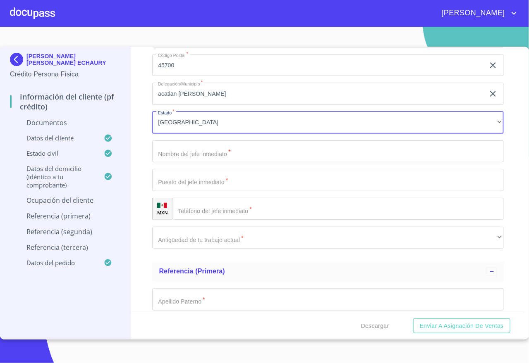
click at [216, 151] on input "Documento de identificación   *" at bounding box center [327, 152] width 351 height 22
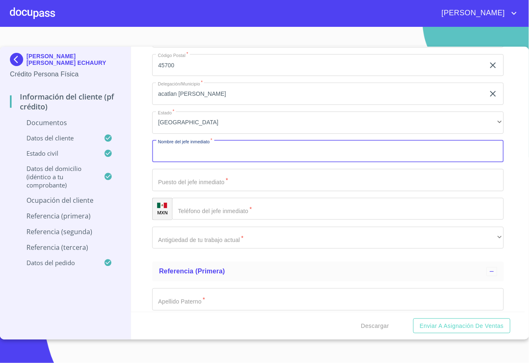
type input "M"
type input "Giovana mireta diaz"
click at [219, 175] on input "Documento de identificación   *" at bounding box center [327, 180] width 351 height 22
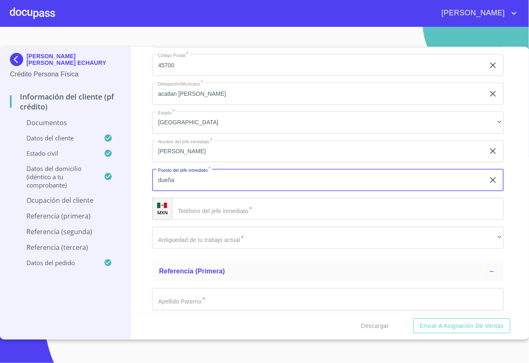
type input "dueña"
click at [233, 217] on input "Documento de identificación   *" at bounding box center [337, 209] width 331 height 22
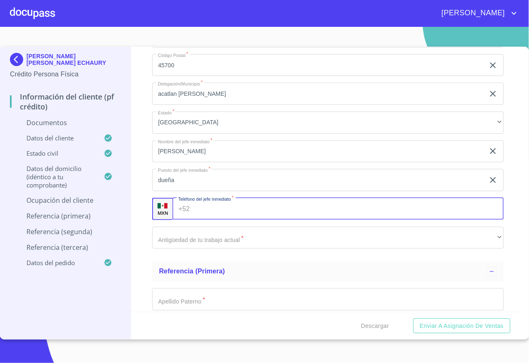
paste input "[PHONE_NUMBER]"
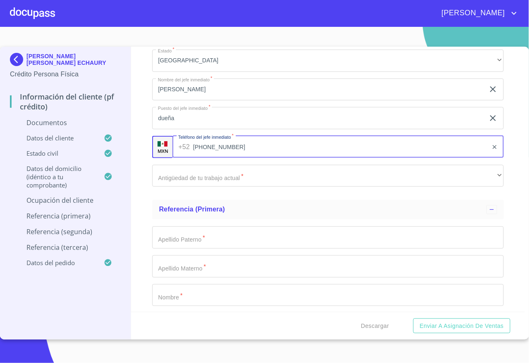
type input "[PHONE_NUMBER]"
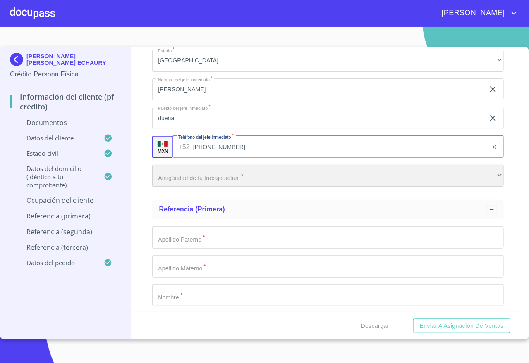
click at [212, 185] on div "​" at bounding box center [327, 176] width 351 height 22
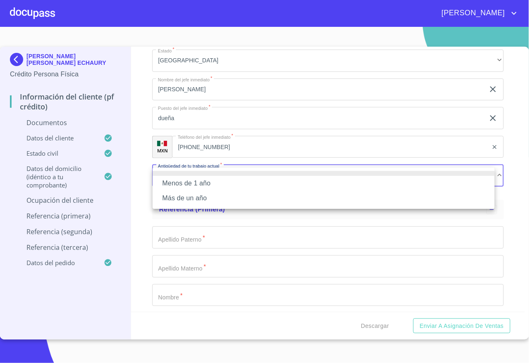
click at [202, 198] on li "Más de un año" at bounding box center [323, 198] width 342 height 15
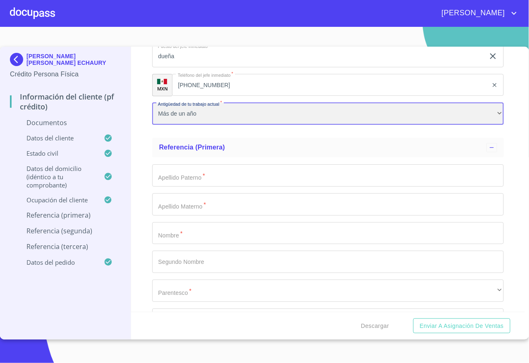
scroll to position [2665, 0]
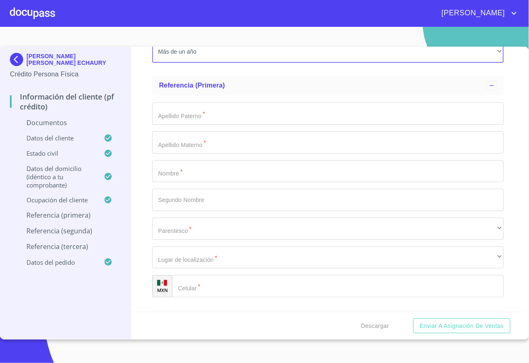
click at [233, 124] on input "Documento de identificación   *" at bounding box center [327, 113] width 351 height 22
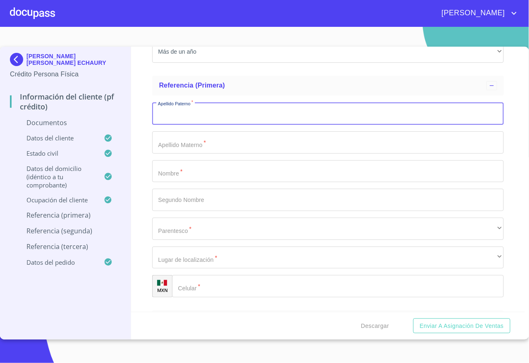
click at [219, 175] on input "Documento de identificación   *" at bounding box center [327, 171] width 351 height 22
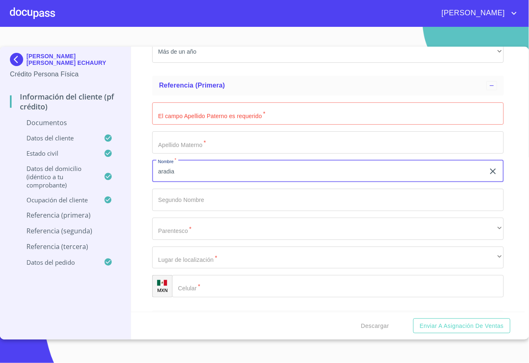
type input "aradia"
click at [214, 115] on input "Documento de identificación   *" at bounding box center [327, 113] width 351 height 22
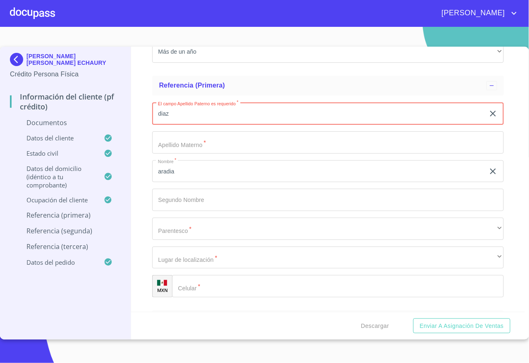
type input "diaz"
click at [191, 145] on input "Documento de identificación   *" at bounding box center [327, 142] width 351 height 22
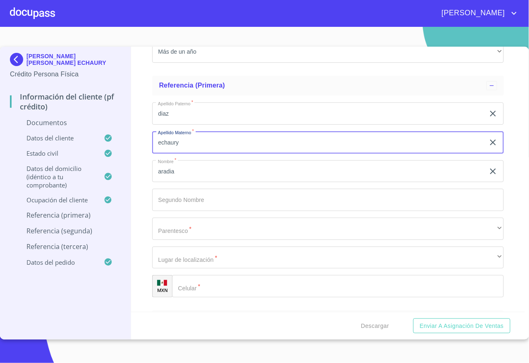
type input "echaury"
click at [182, 210] on input "Documento de identificación   *" at bounding box center [327, 200] width 351 height 22
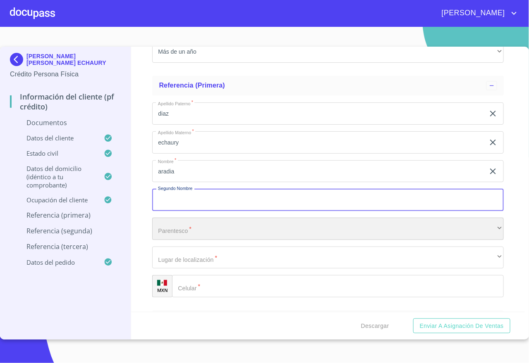
click at [182, 231] on div "​" at bounding box center [327, 229] width 351 height 22
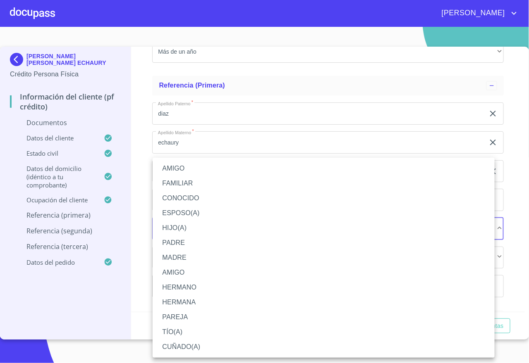
click at [198, 299] on li "HERMANA" at bounding box center [323, 302] width 342 height 15
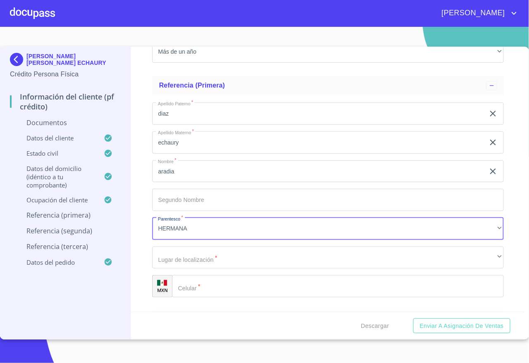
click at [197, 284] on input "Documento de identificación   *" at bounding box center [337, 286] width 331 height 22
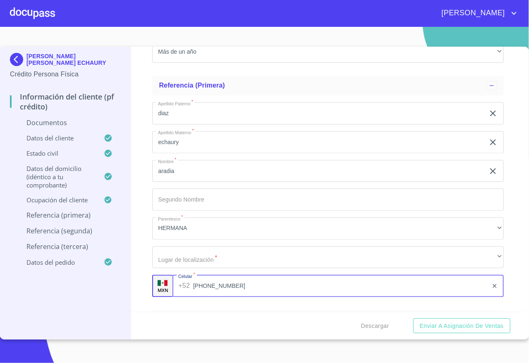
type input "(33)10423673"
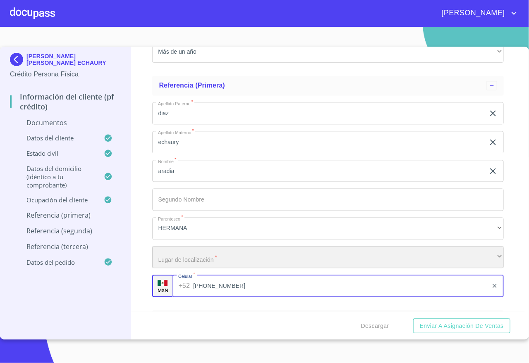
click at [201, 258] on div "​" at bounding box center [327, 258] width 351 height 22
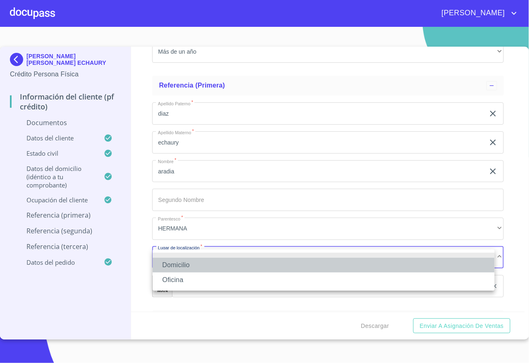
click at [193, 262] on li "Domicilio" at bounding box center [323, 265] width 342 height 15
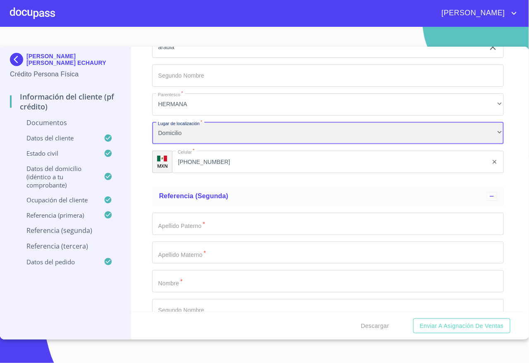
scroll to position [2913, 0]
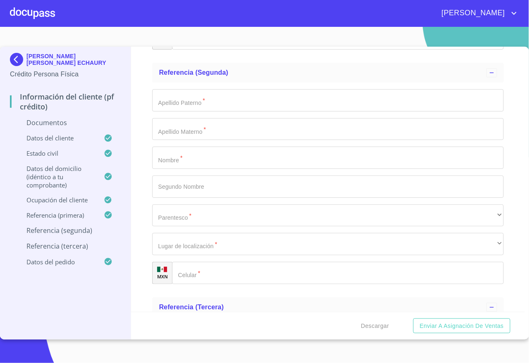
click at [199, 164] on input "Documento de identificación   *" at bounding box center [327, 158] width 351 height 22
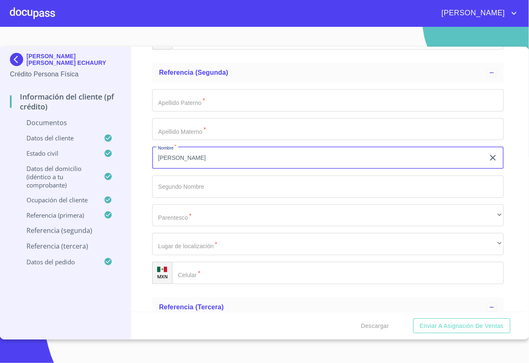
type input "arlene"
click at [206, 100] on input "Documento de identificación   *" at bounding box center [327, 100] width 351 height 22
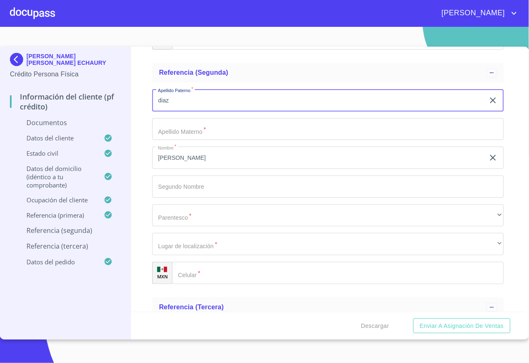
type input "diaz"
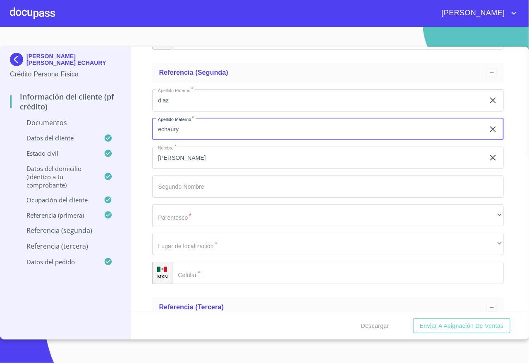
type input "echaury"
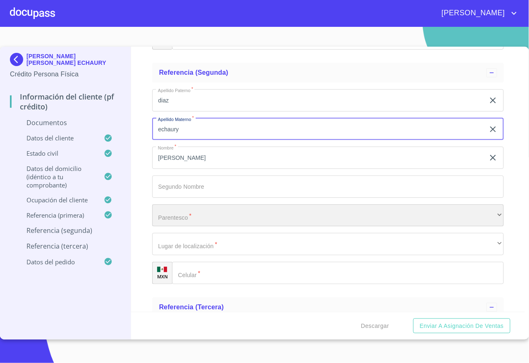
click at [198, 213] on div "​" at bounding box center [327, 216] width 351 height 22
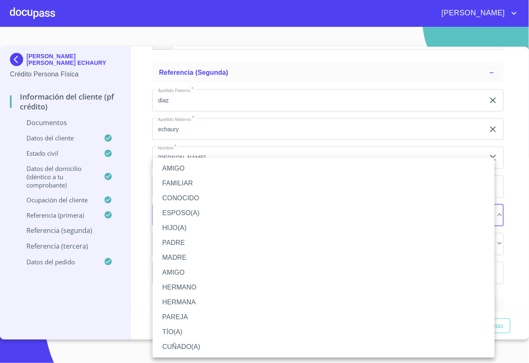
click at [196, 300] on li "HERMANA" at bounding box center [323, 302] width 342 height 15
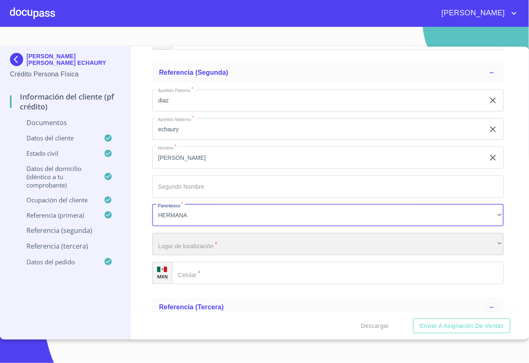
click at [192, 247] on div "​" at bounding box center [327, 244] width 351 height 22
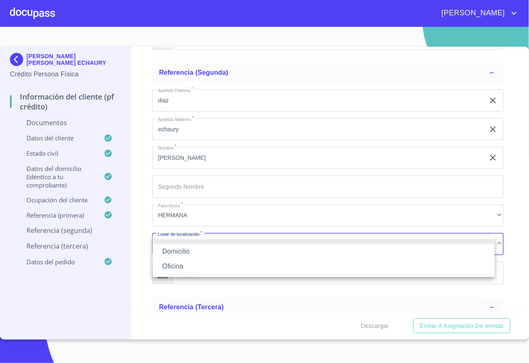
click at [194, 254] on li "Domicilio" at bounding box center [323, 251] width 342 height 15
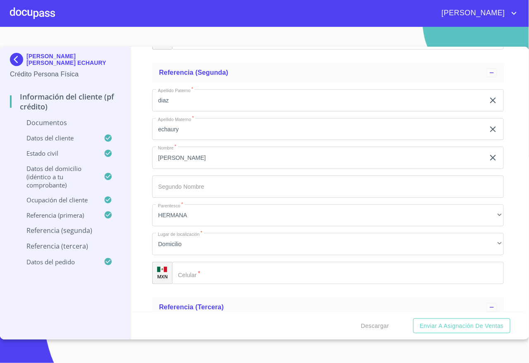
click at [201, 278] on input "Documento de identificación   *" at bounding box center [337, 273] width 331 height 22
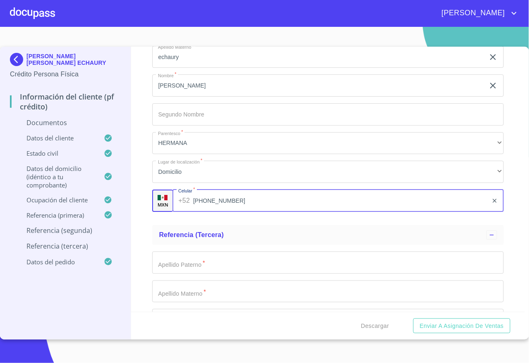
scroll to position [3099, 0]
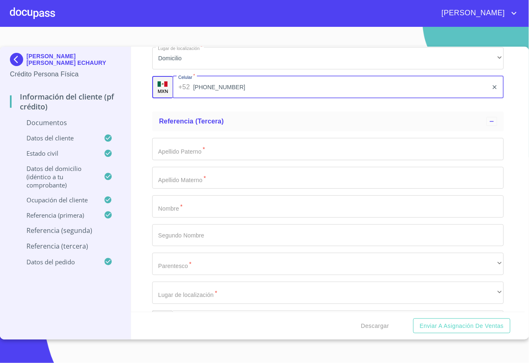
type input "(33)18505386"
click at [200, 199] on input "Documento de identificación   *" at bounding box center [327, 206] width 351 height 22
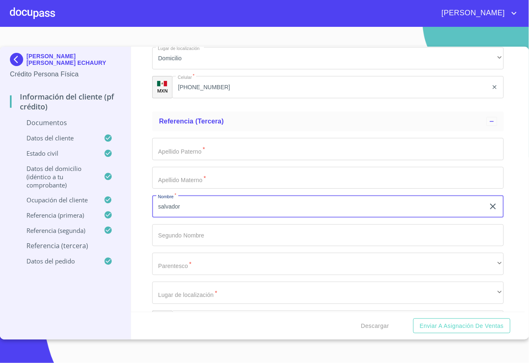
type input "salvador"
click at [200, 145] on input "Documento de identificación   *" at bounding box center [327, 149] width 351 height 22
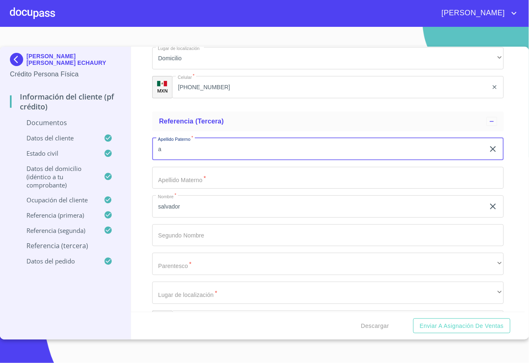
type input "a"
type input "carrillo"
click at [202, 175] on input "Documento de identificación   *" at bounding box center [327, 178] width 351 height 22
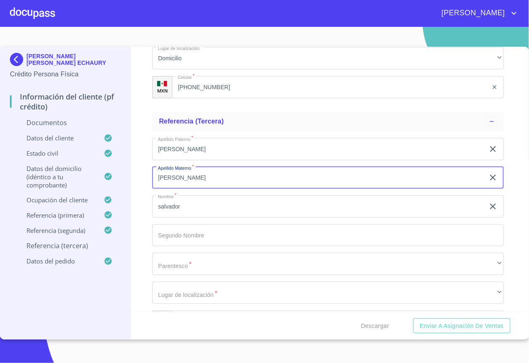
type input "villegas"
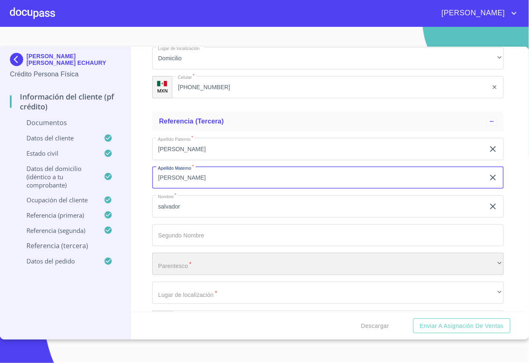
click at [213, 261] on div "​" at bounding box center [327, 264] width 351 height 22
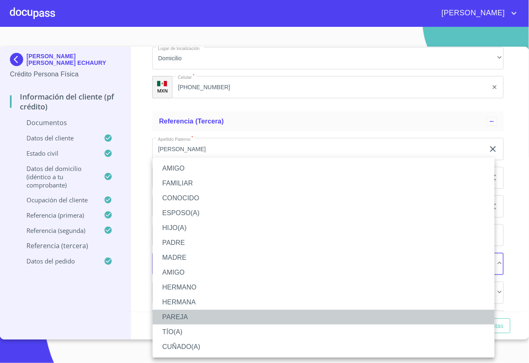
click at [186, 317] on li "PAREJA" at bounding box center [323, 317] width 342 height 15
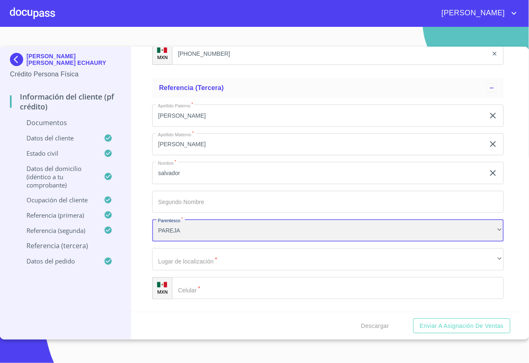
scroll to position [3161, 0]
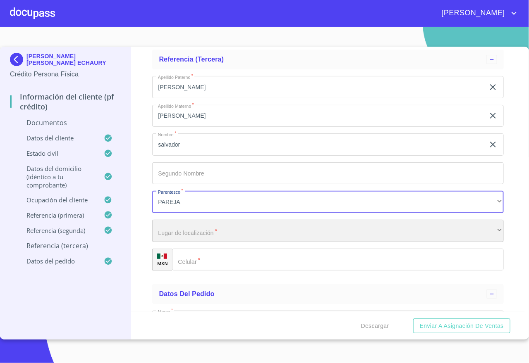
click at [202, 225] on div "​" at bounding box center [327, 231] width 351 height 22
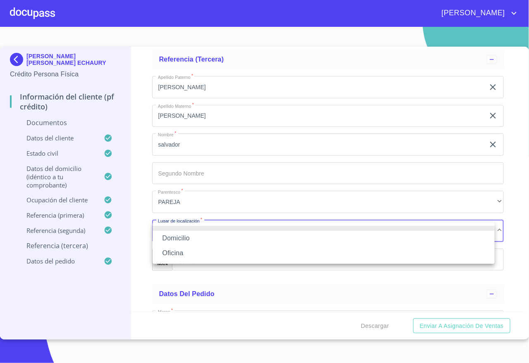
click at [186, 237] on li "Domicilio" at bounding box center [323, 238] width 342 height 15
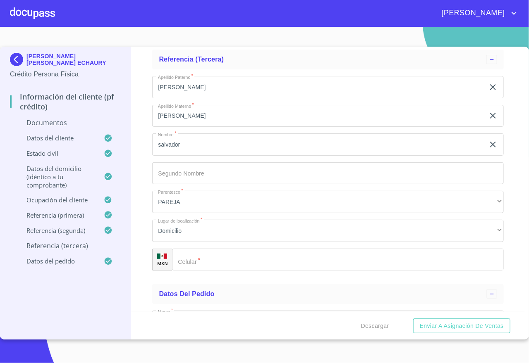
click at [210, 259] on input "Documento de identificación   *" at bounding box center [337, 260] width 331 height 22
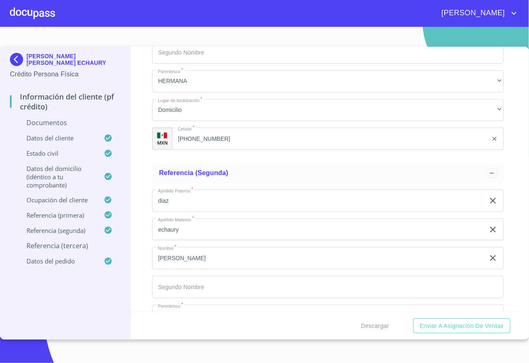
scroll to position [2999, 0]
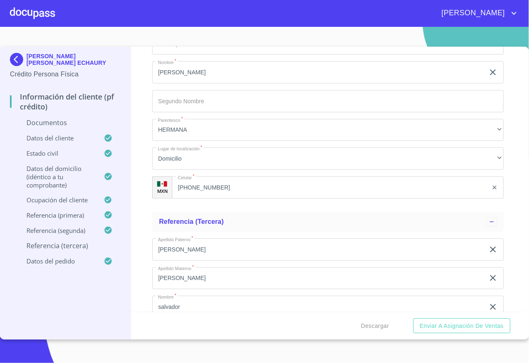
type input "(33)11847077"
click at [505, 237] on div "Información del cliente (PF crédito) Documentos Documento de identificación   *…" at bounding box center [327, 179] width 393 height 265
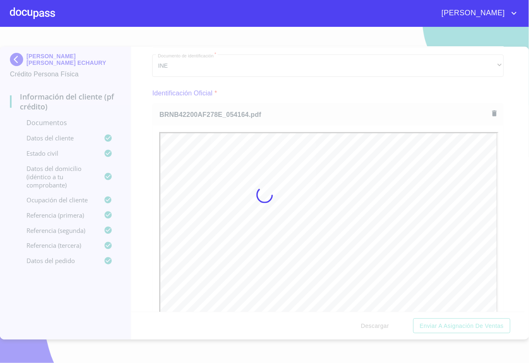
scroll to position [0, 0]
click at [511, 134] on div at bounding box center [264, 195] width 529 height 336
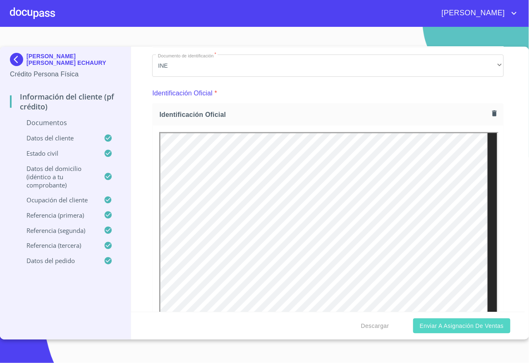
click at [433, 325] on span "Enviar a Asignación de Ventas" at bounding box center [461, 326] width 84 height 10
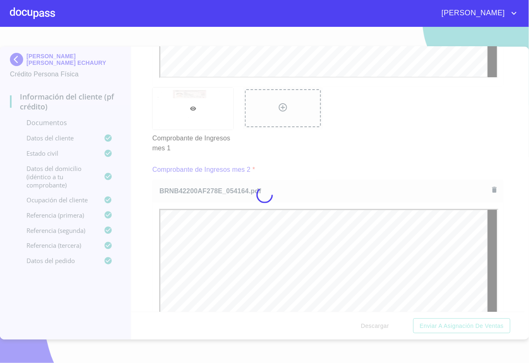
click at [511, 178] on div at bounding box center [264, 195] width 529 height 336
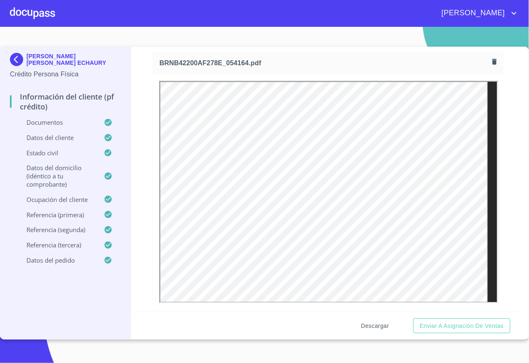
click at [372, 323] on span "Descargar" at bounding box center [375, 326] width 28 height 10
click at [462, 330] on span "Enviar a Asignación de Ventas" at bounding box center [461, 326] width 84 height 10
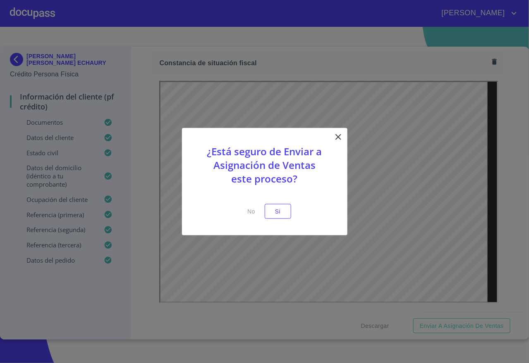
click at [276, 219] on div "¿Está seguro de Enviar a Asignación de Ventas este proceso? No Si" at bounding box center [264, 182] width 165 height 108
click at [279, 213] on span "Si" at bounding box center [277, 211] width 13 height 10
